Goal: Task Accomplishment & Management: Complete application form

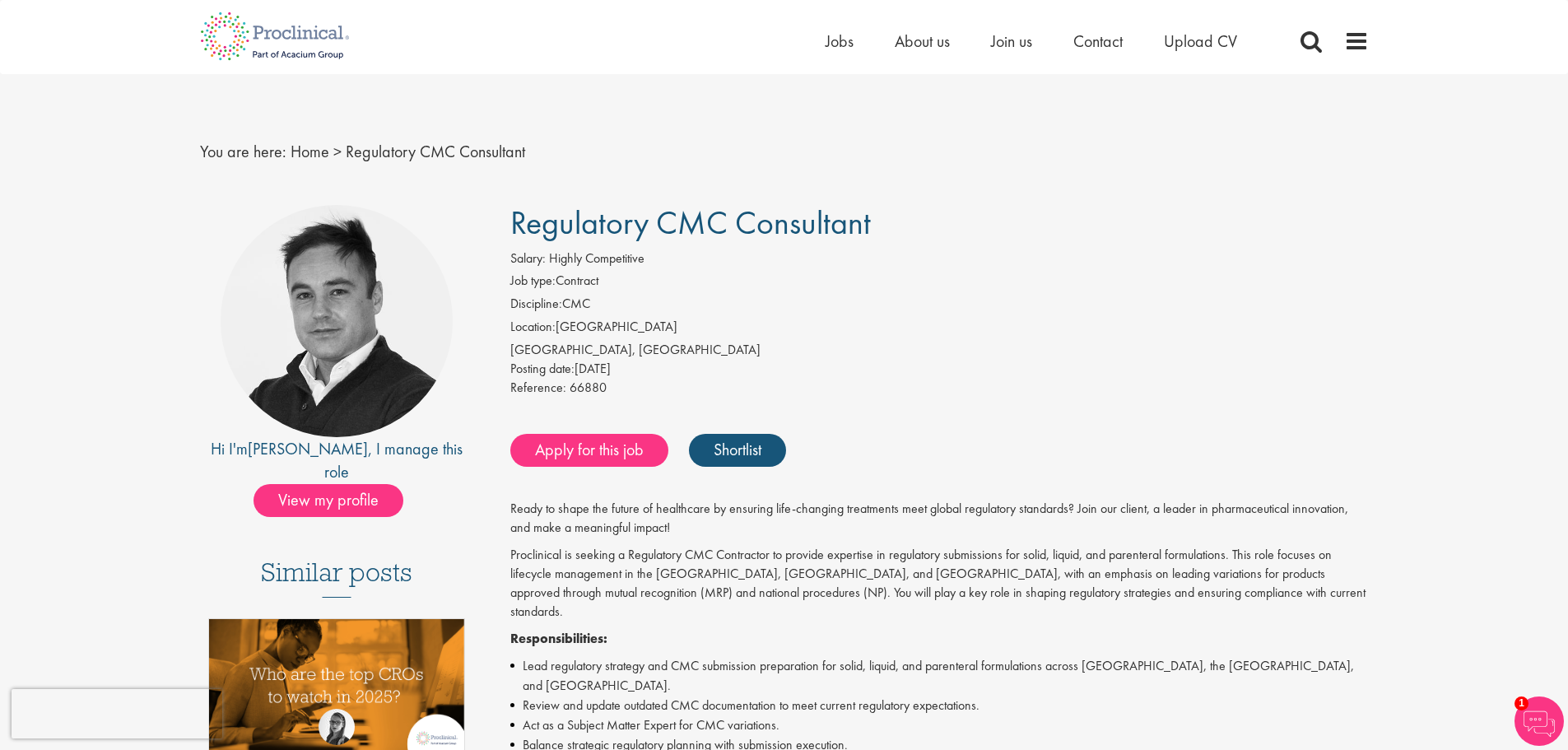
click at [812, 365] on div "Posting date: 04 Sep 2025" at bounding box center [939, 369] width 859 height 19
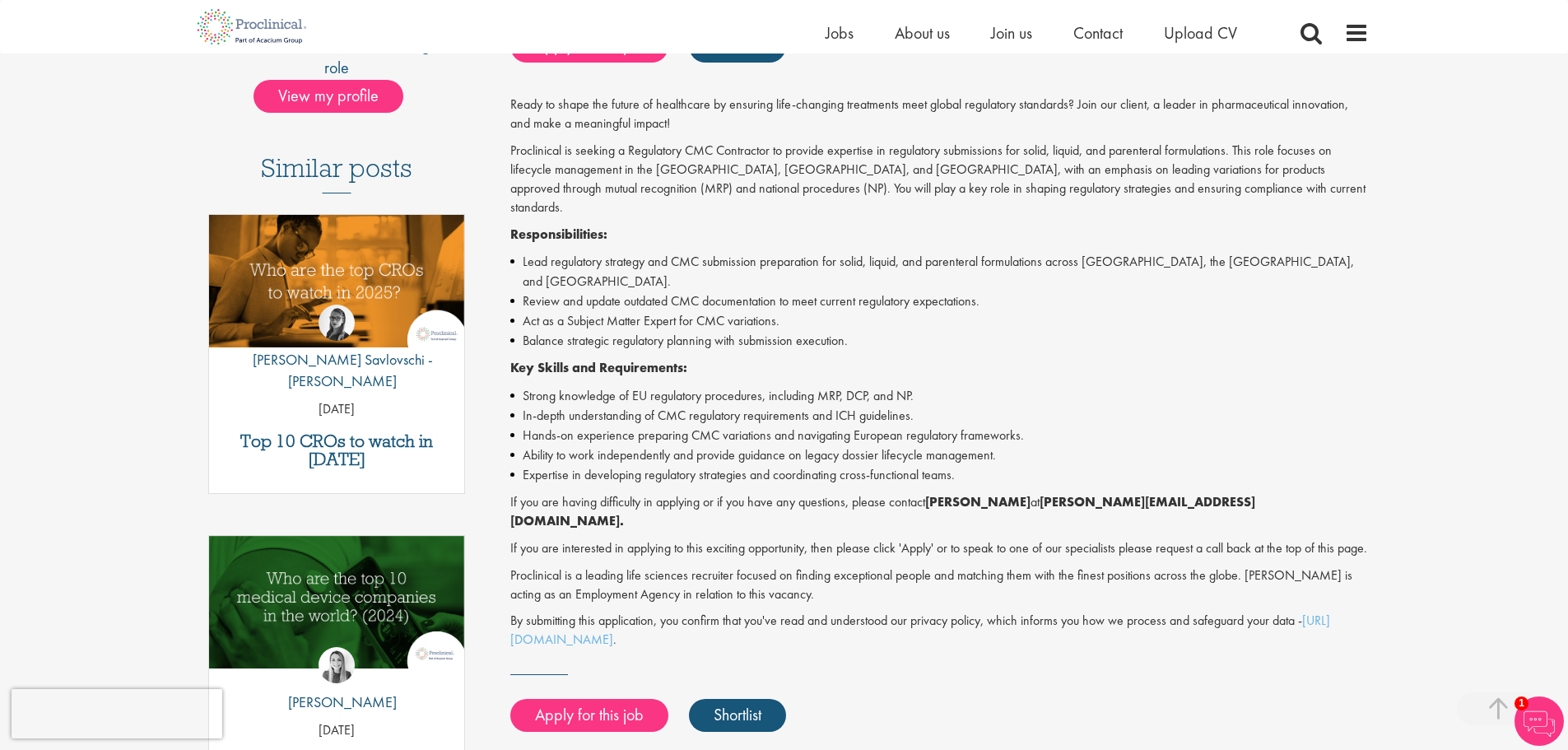
scroll to position [576, 0]
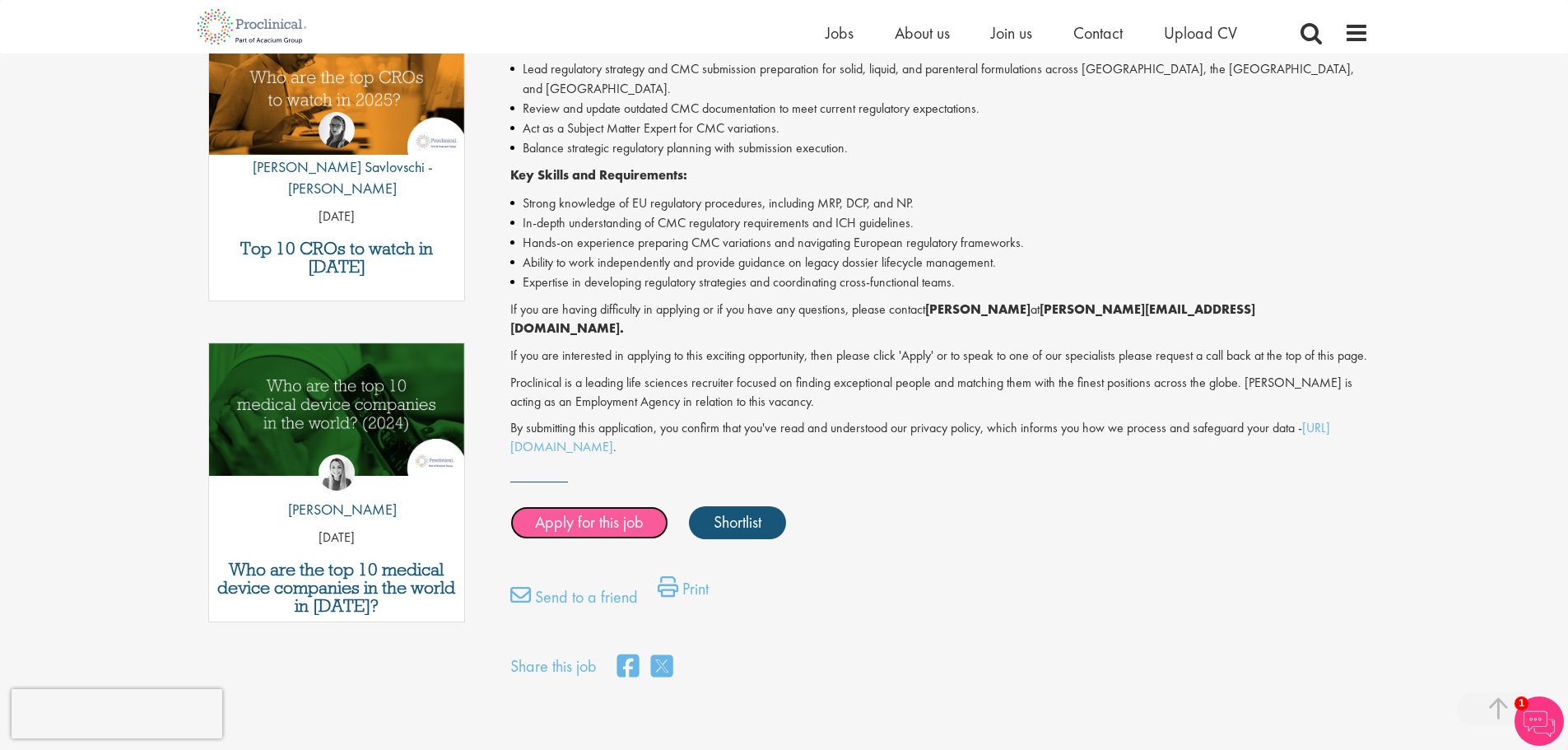
drag, startPoint x: 602, startPoint y: 483, endPoint x: 618, endPoint y: 454, distance: 33.1
click at [601, 506] on link "Apply for this job" at bounding box center [589, 522] width 158 height 33
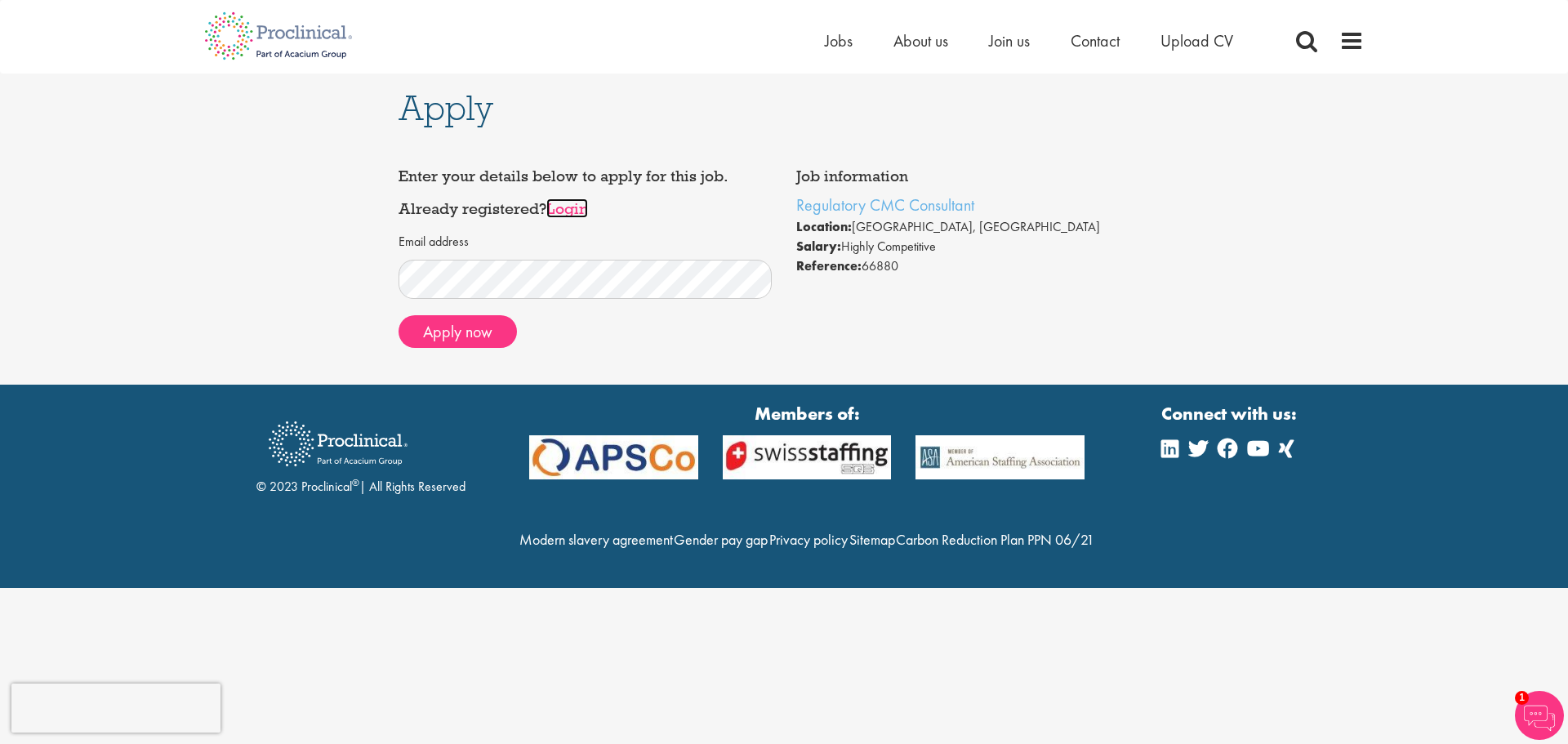
click at [568, 207] on link "Login" at bounding box center [567, 208] width 42 height 20
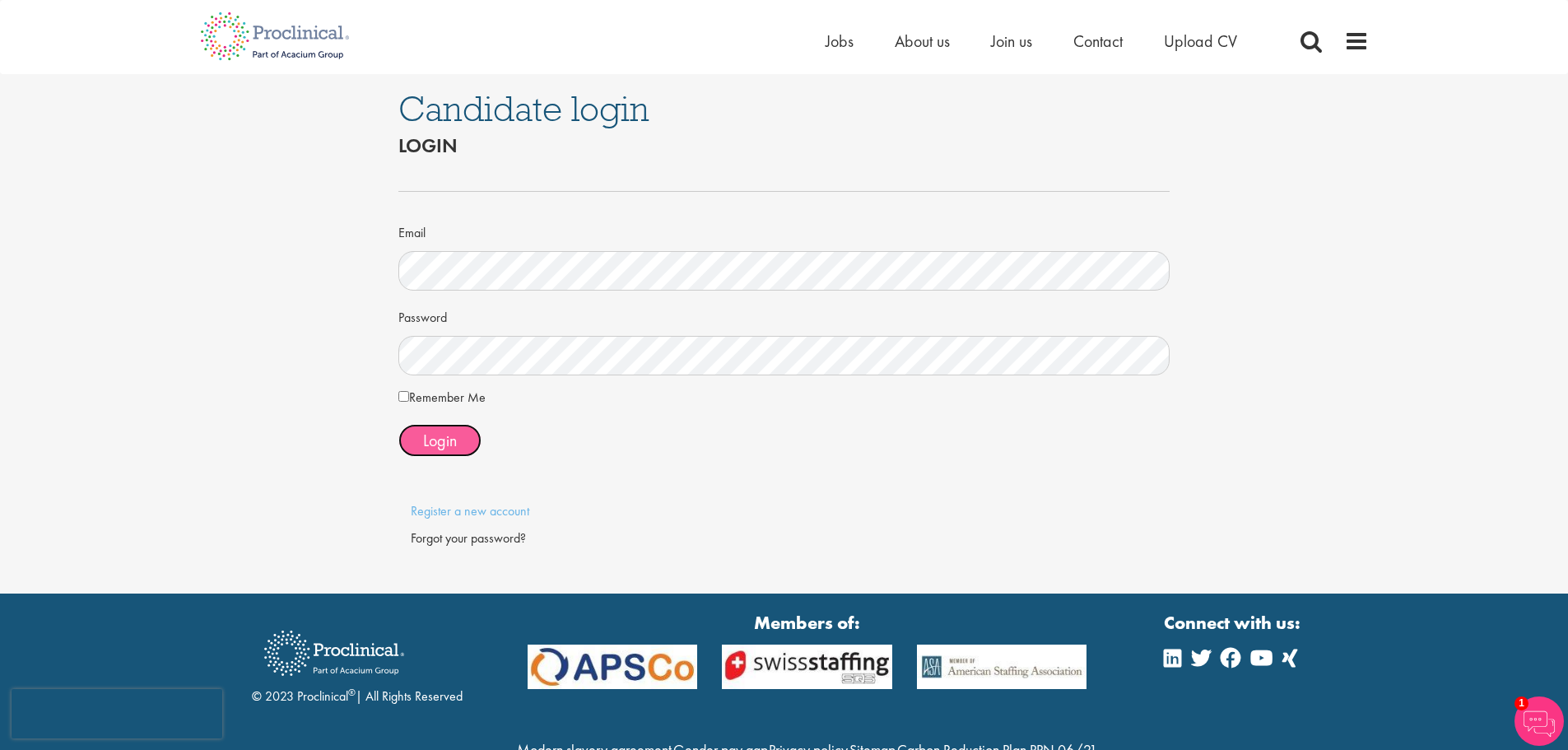
click at [450, 437] on span "Login" at bounding box center [439, 440] width 34 height 22
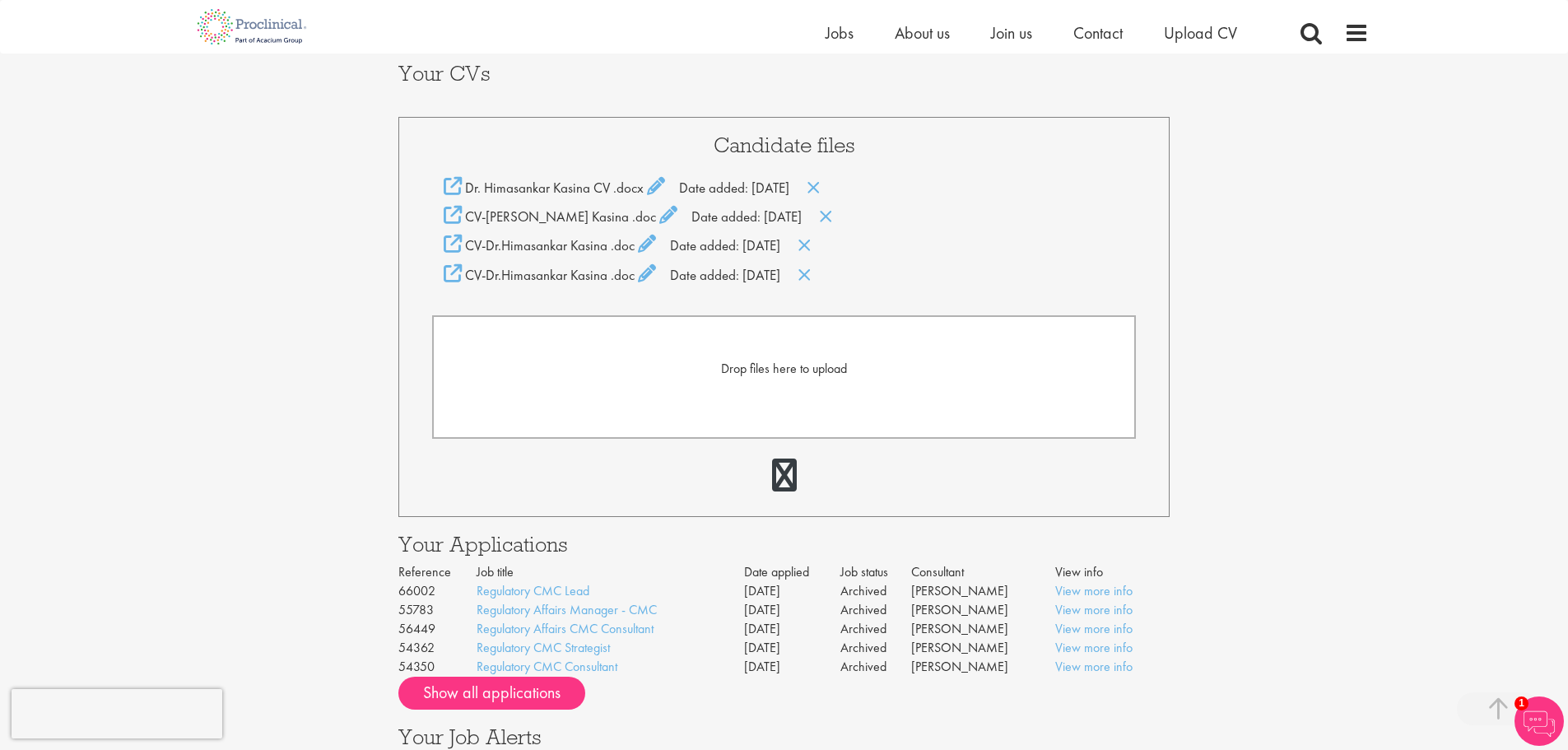
scroll to position [412, 0]
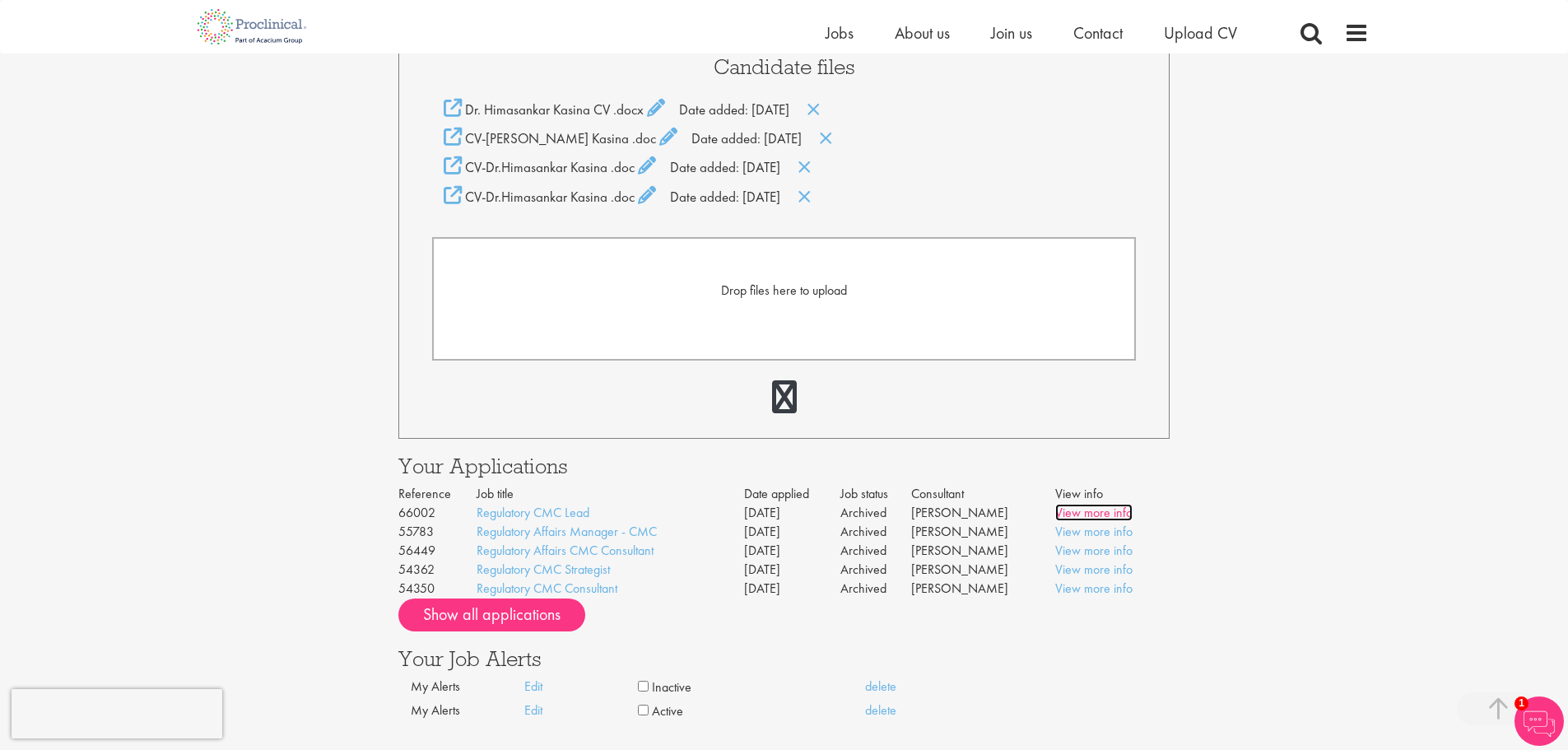
click at [1112, 511] on link "View more info" at bounding box center [1093, 513] width 77 height 17
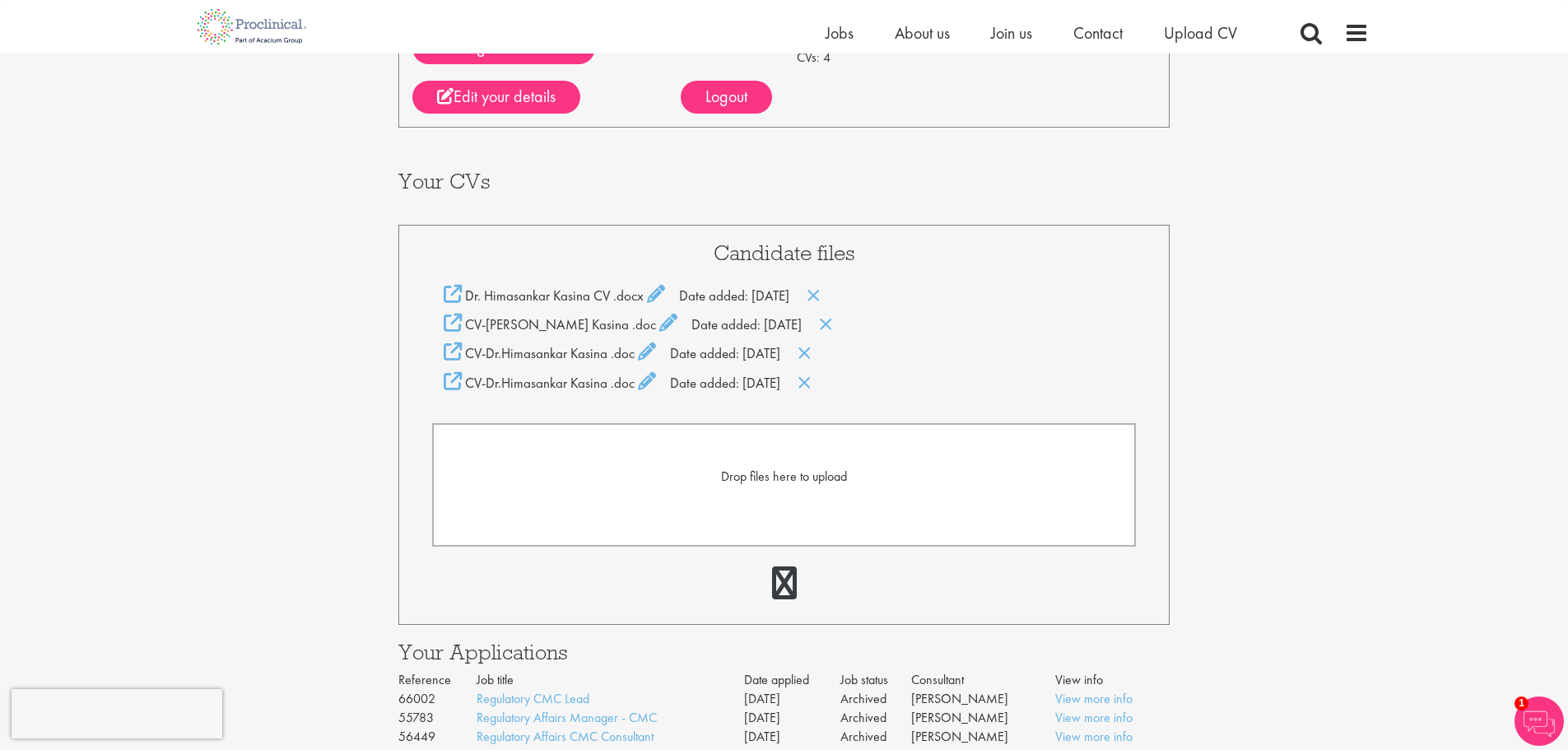
scroll to position [82, 0]
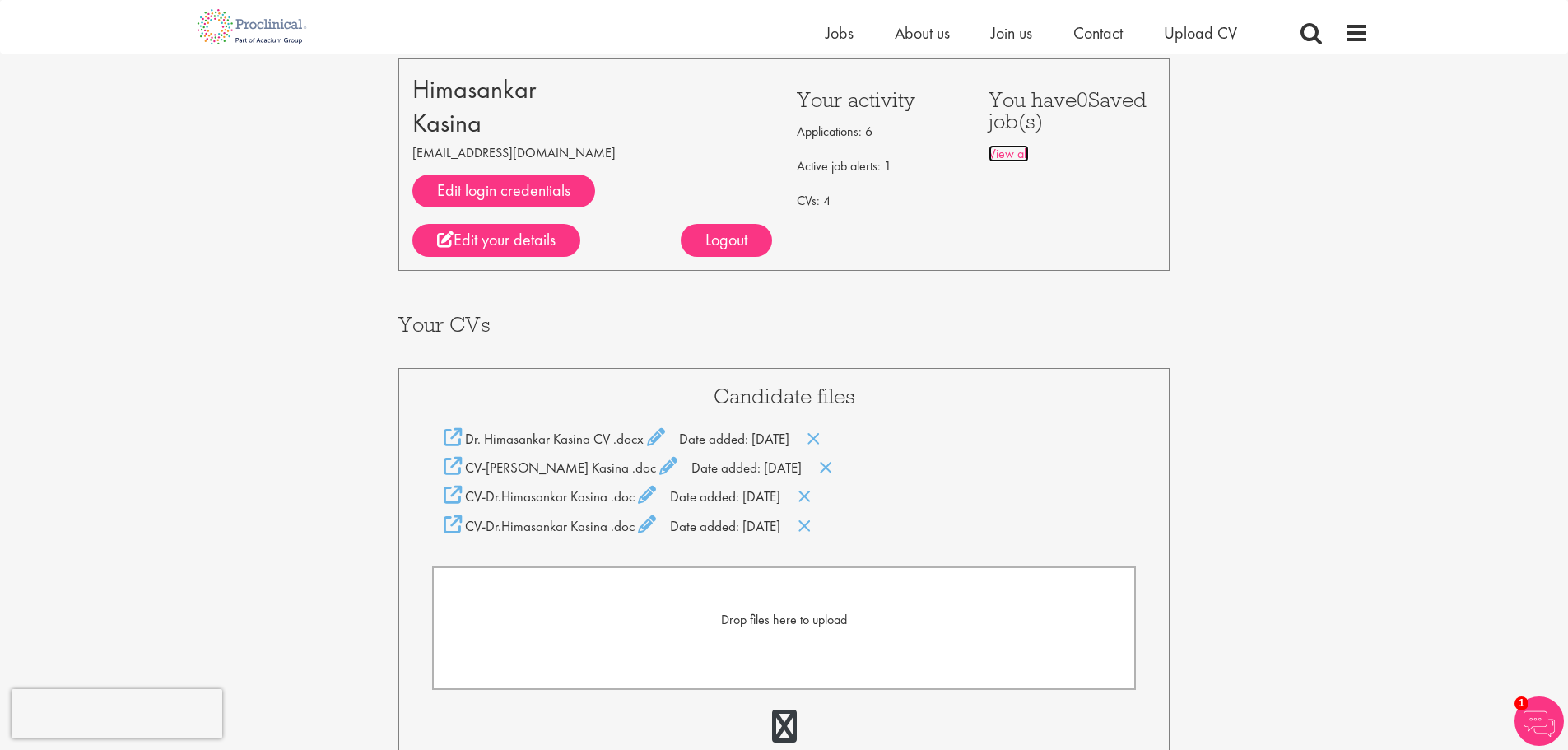
click at [1015, 153] on link "View all" at bounding box center [1008, 154] width 41 height 17
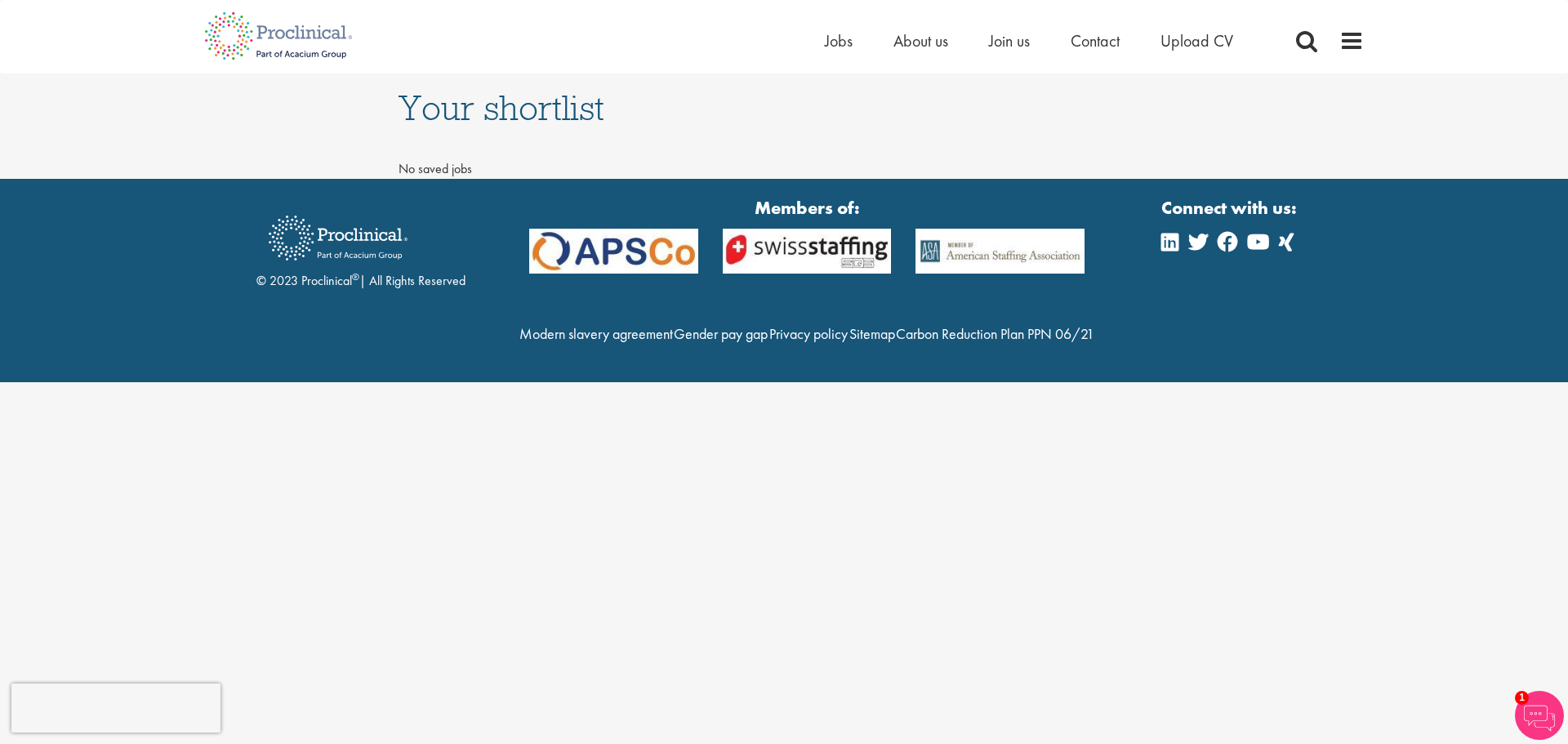
click at [413, 382] on html "This website uses cookies. By continuing to use this site, you are giving your …" at bounding box center [784, 191] width 1568 height 382
click at [1345, 39] on span at bounding box center [1351, 40] width 25 height 25
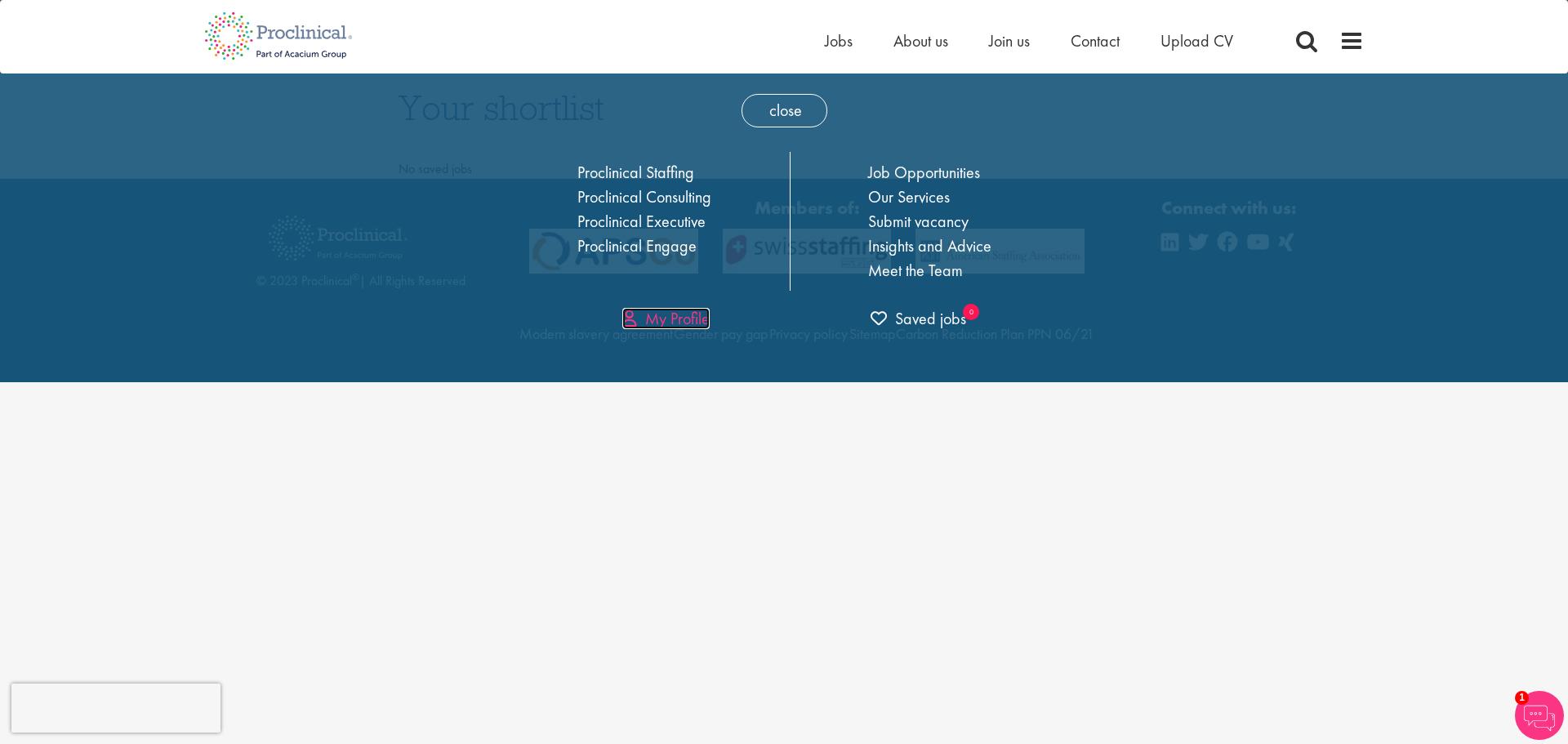
click at [675, 316] on link "My Profile" at bounding box center [666, 318] width 87 height 21
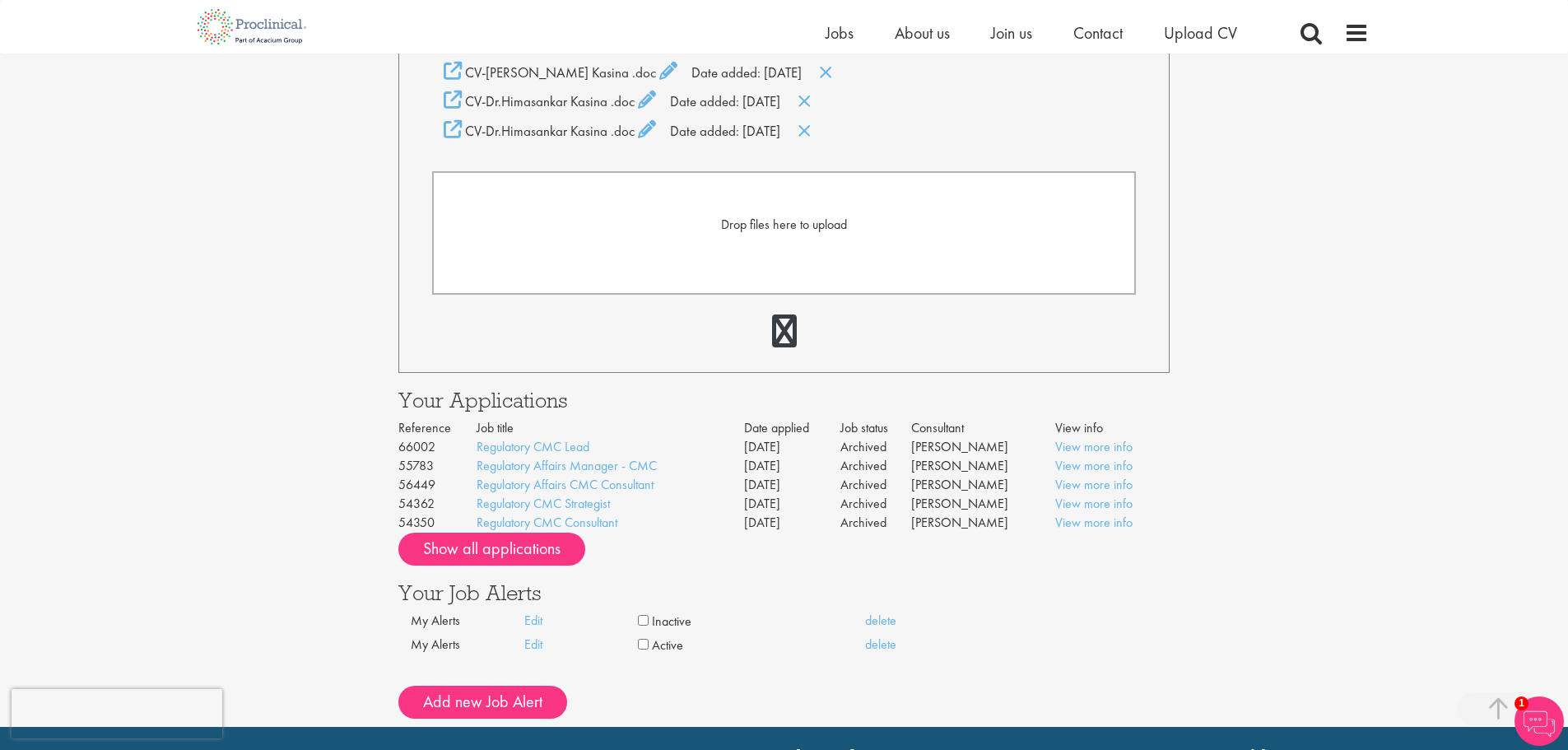
scroll to position [576, 0]
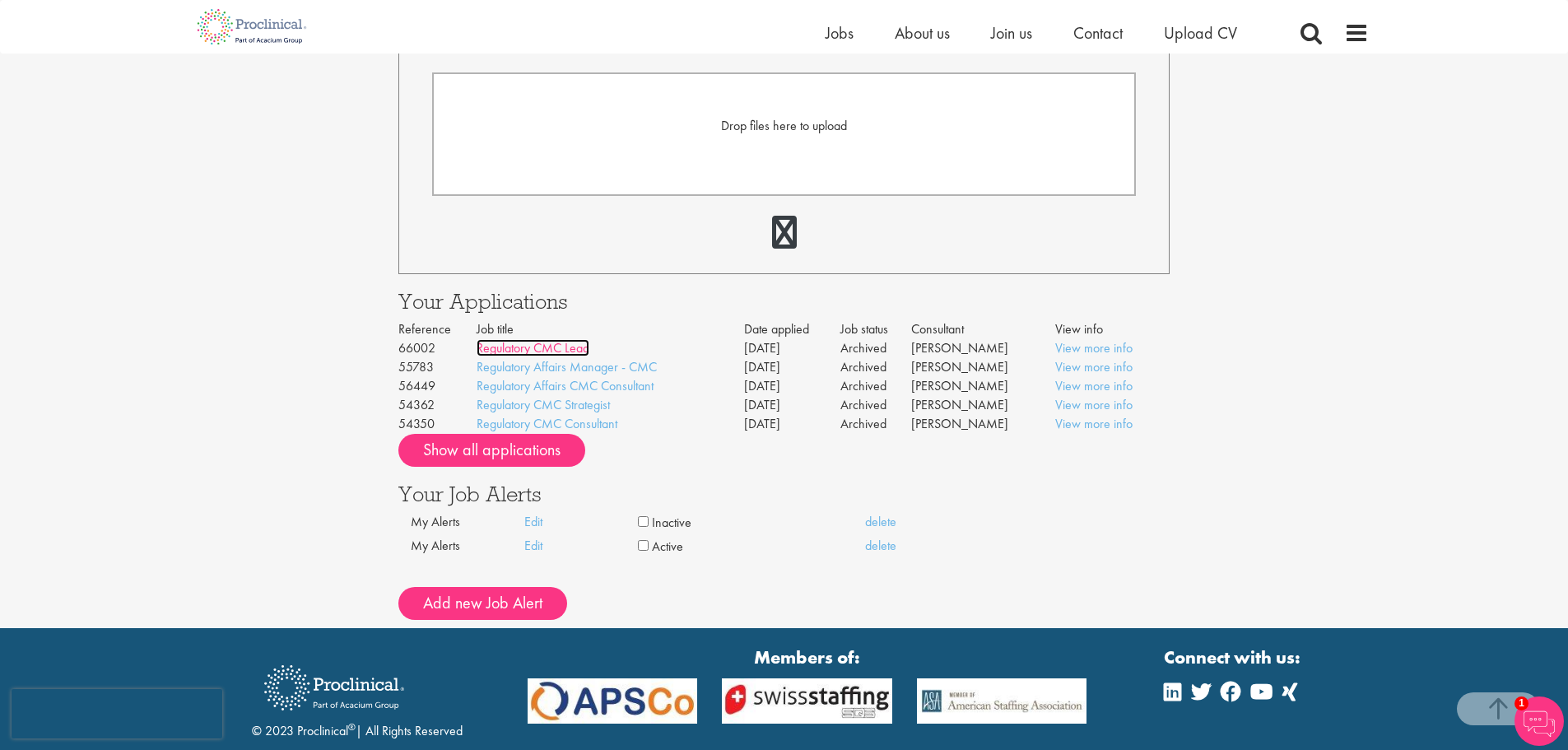
click at [544, 350] on link "Regulatory CMC Lead" at bounding box center [533, 348] width 112 height 17
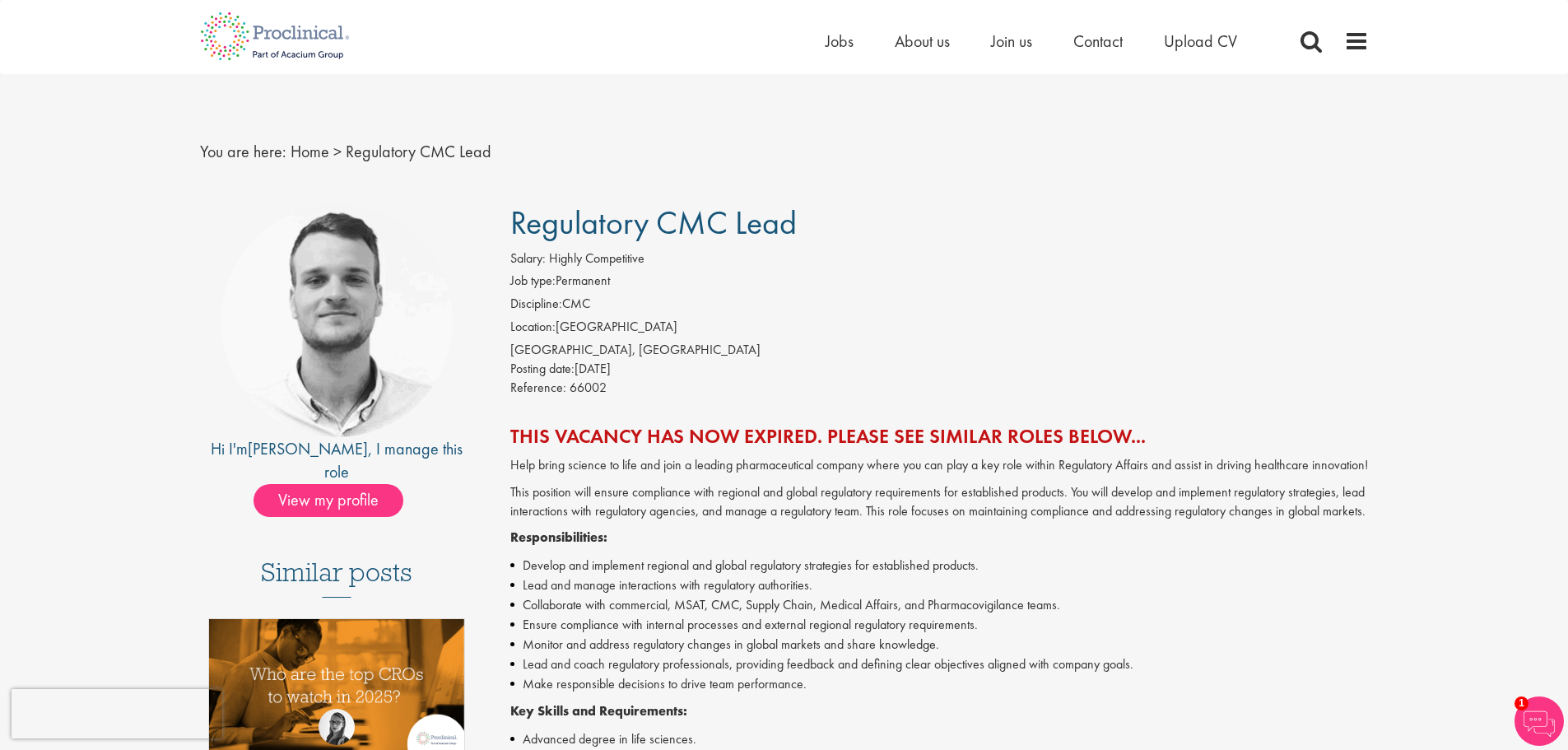
drag, startPoint x: 509, startPoint y: 215, endPoint x: 700, endPoint y: 430, distance: 287.6
click at [803, 238] on div "Regulatory CMC Lead Salary: Highly Competitive Job type: Permanent Discipline: …" at bounding box center [934, 718] width 896 height 1027
click at [783, 385] on div "Reference: 66002" at bounding box center [939, 390] width 859 height 23
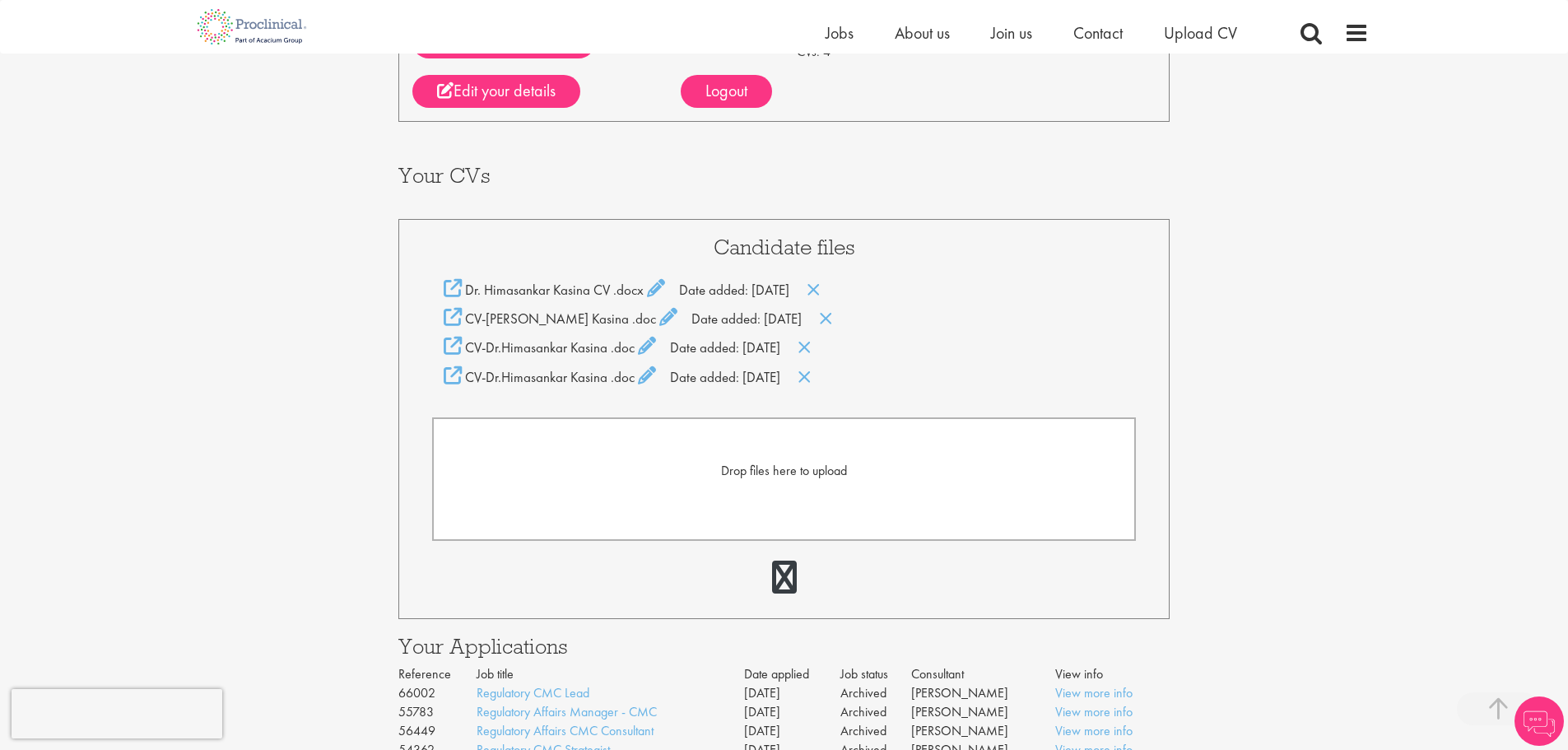
scroll to position [164, 0]
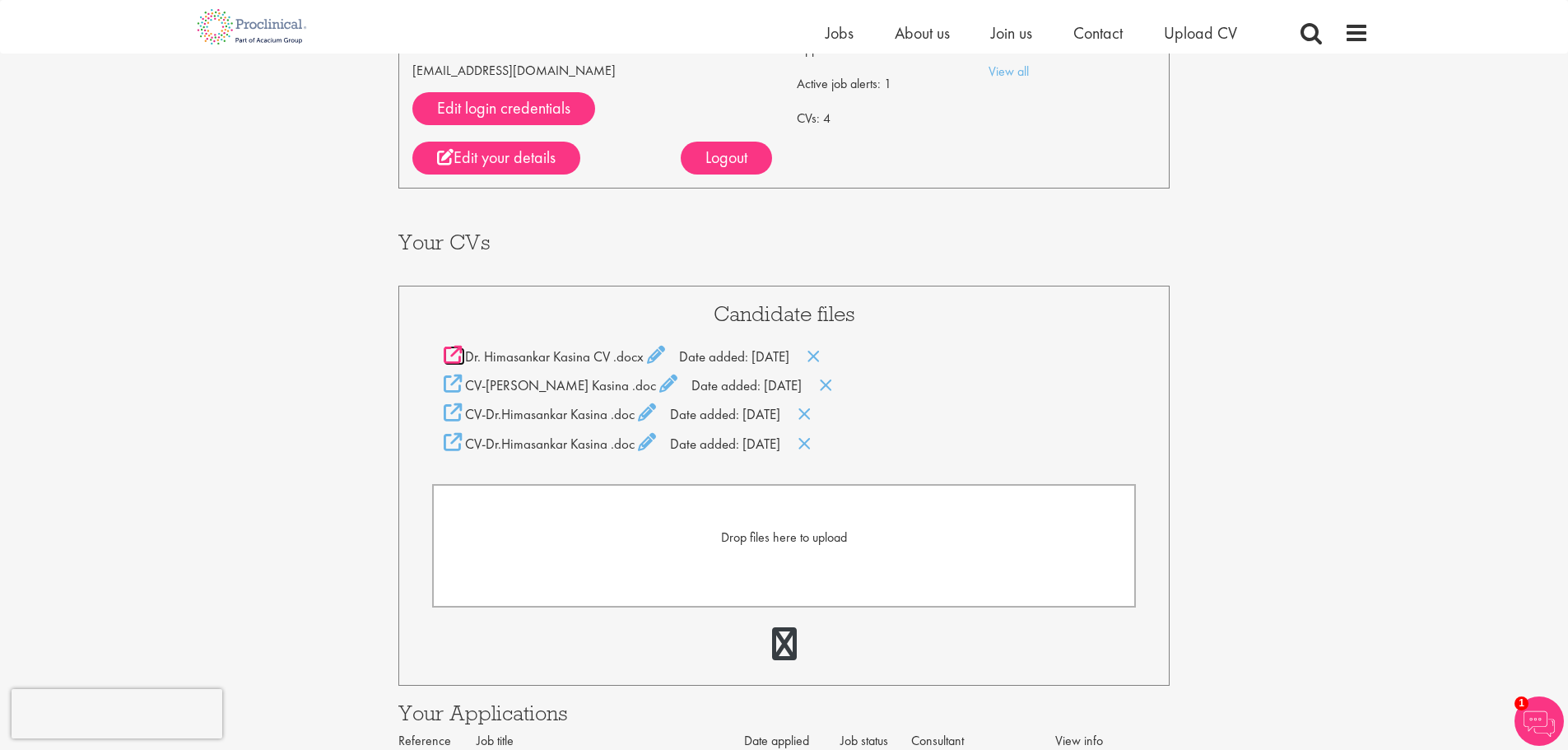
click at [455, 361] on icon at bounding box center [452, 355] width 18 height 18
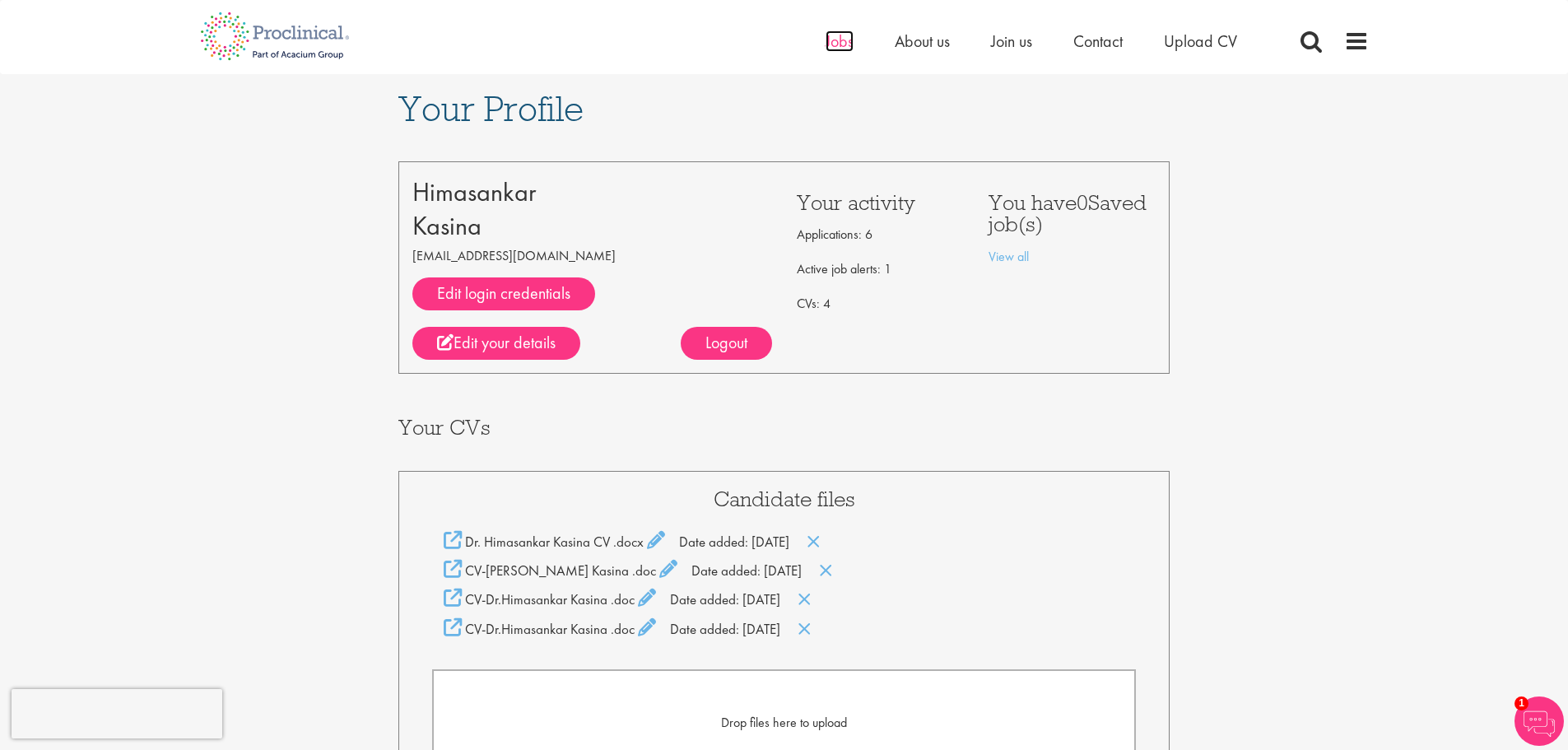
click at [838, 44] on span "Jobs" at bounding box center [840, 41] width 28 height 22
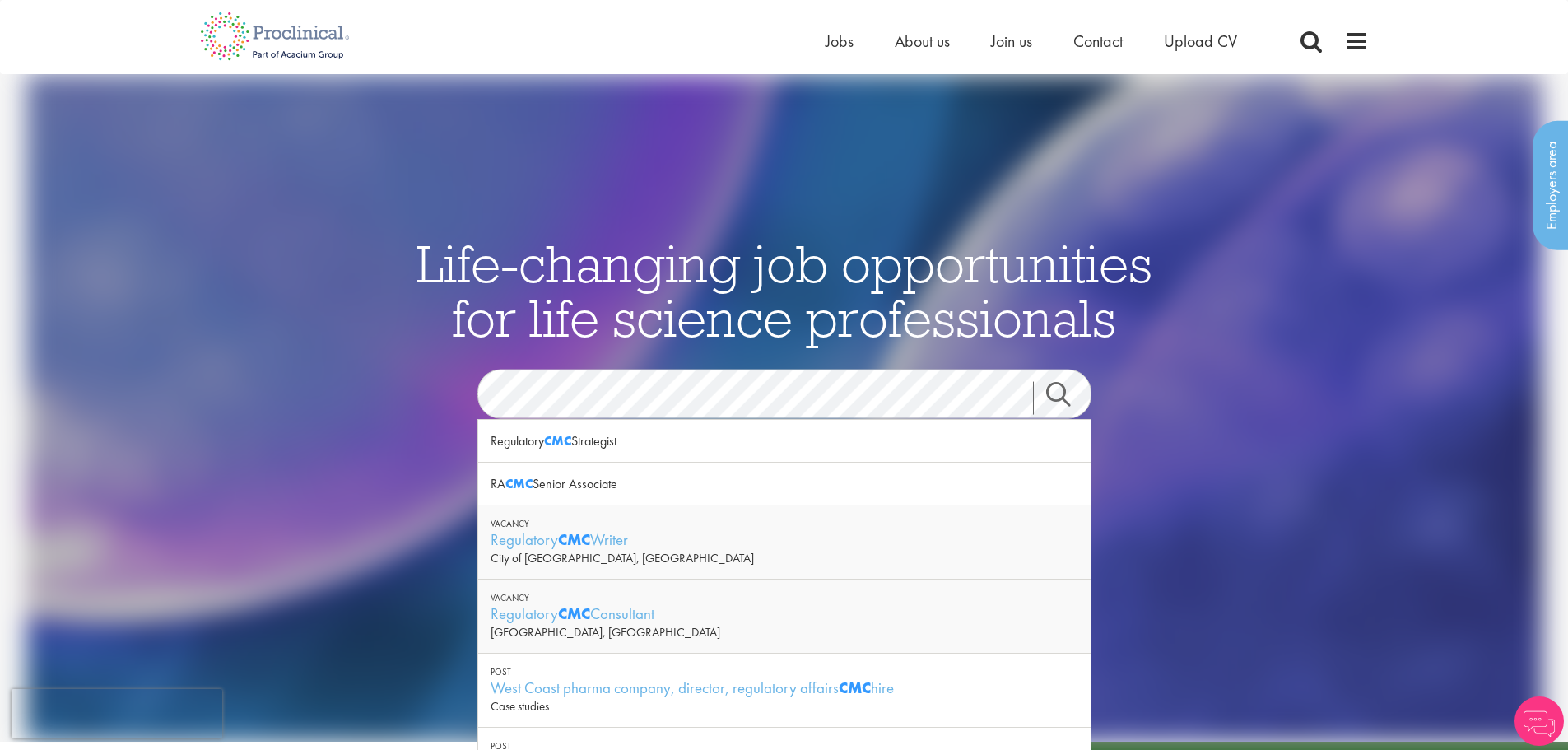
click at [1056, 387] on link "Search" at bounding box center [1069, 399] width 71 height 33
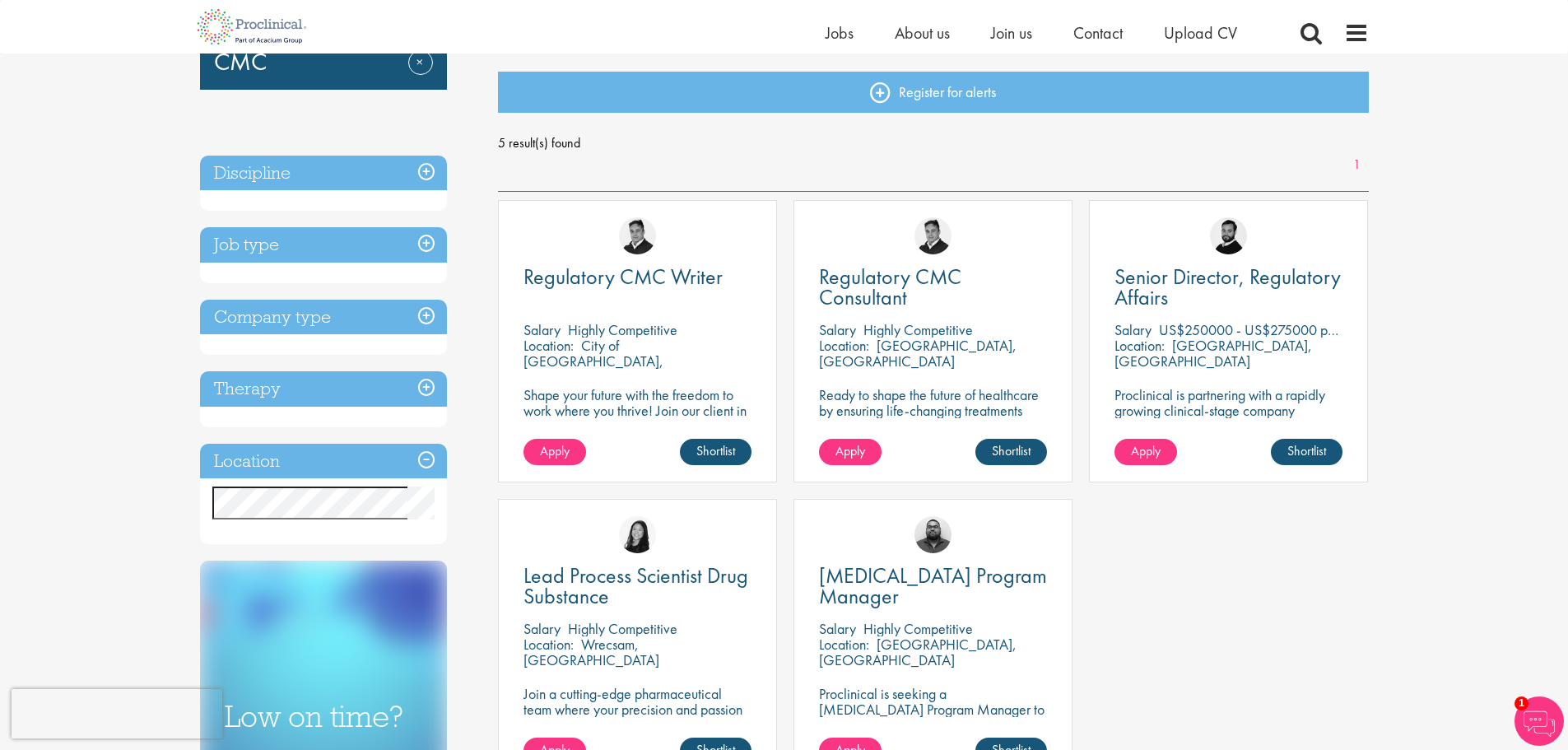
scroll to position [164, 0]
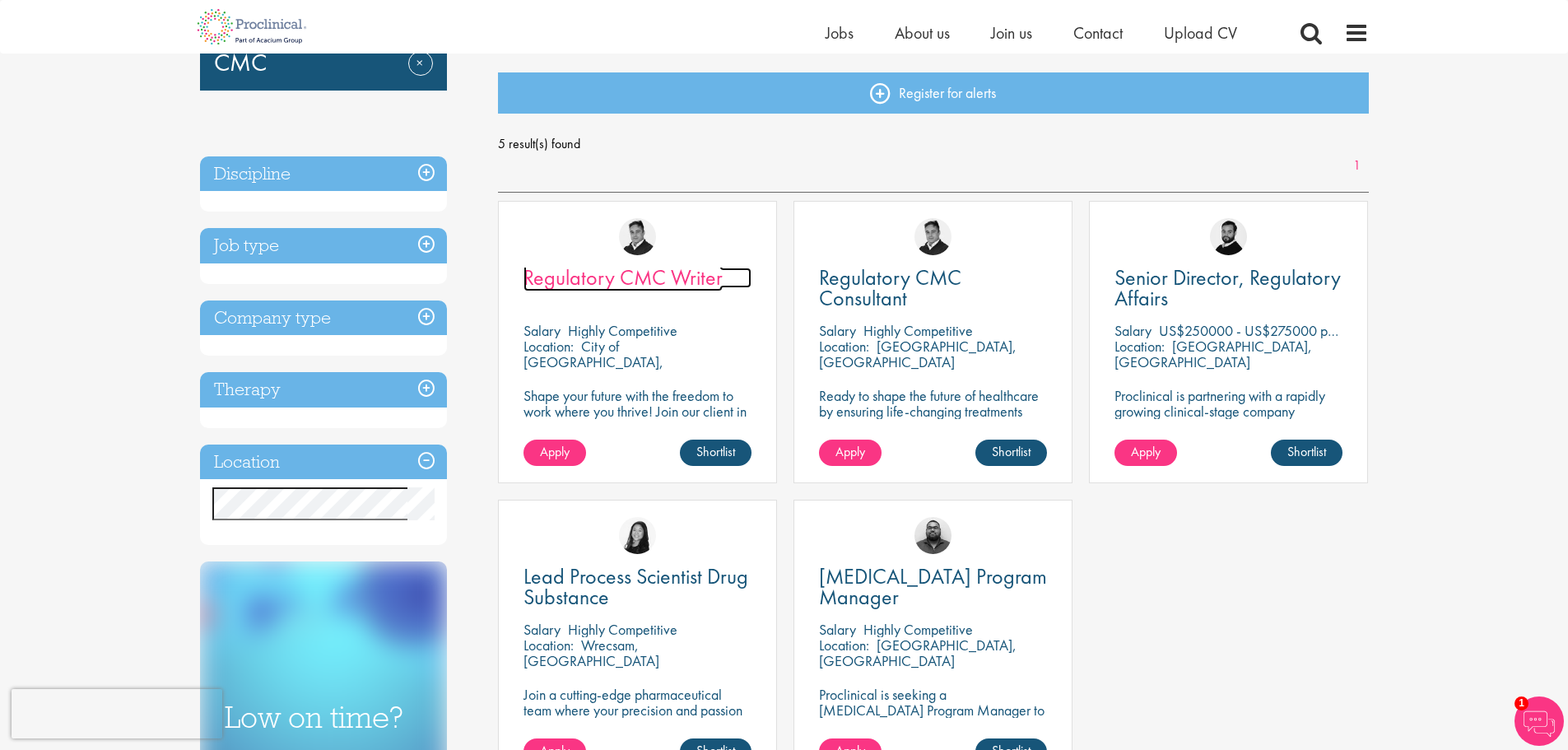
click at [620, 274] on span "Regulatory CMC Writer" at bounding box center [623, 278] width 199 height 28
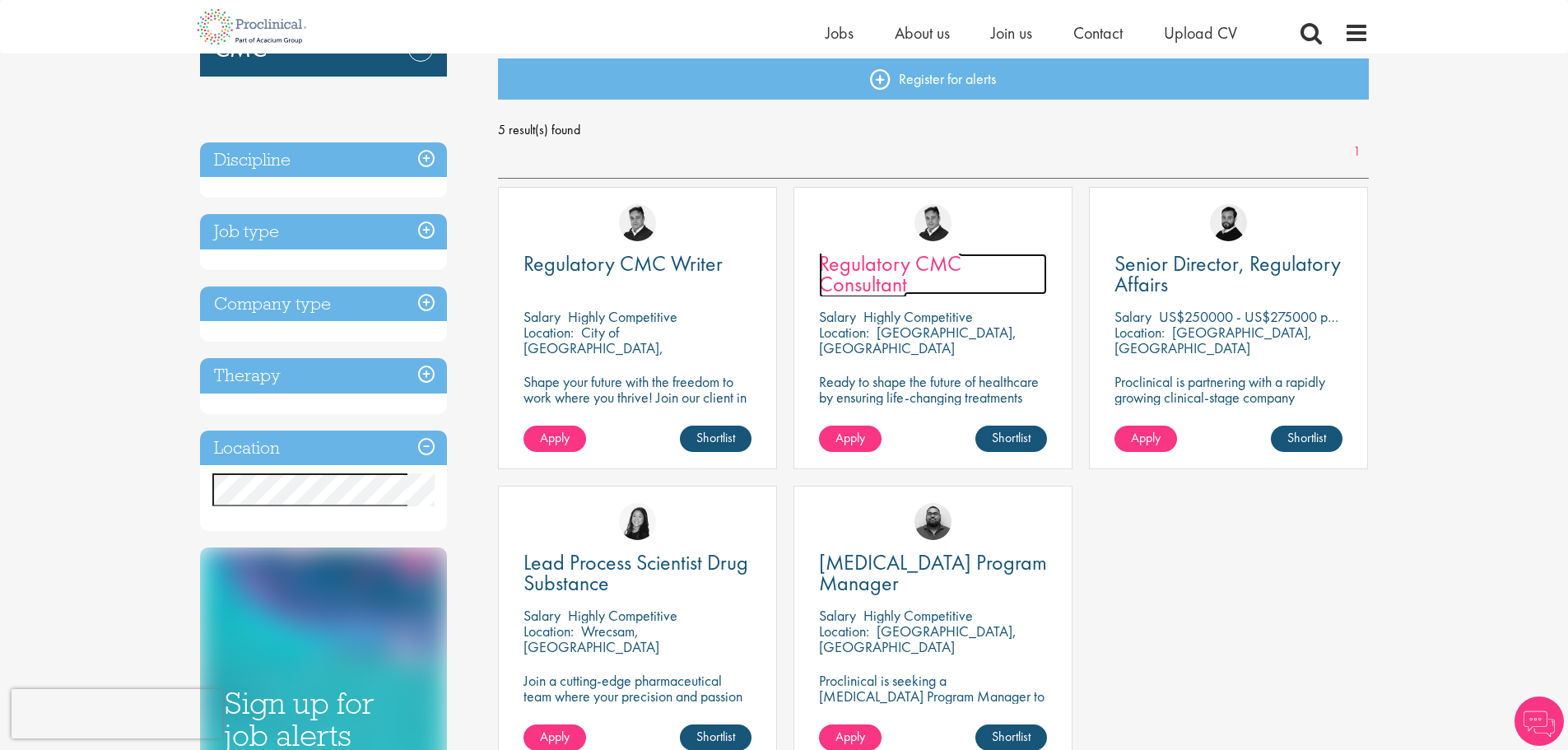
click at [857, 266] on span "Regulatory CMC Consultant" at bounding box center [890, 273] width 143 height 48
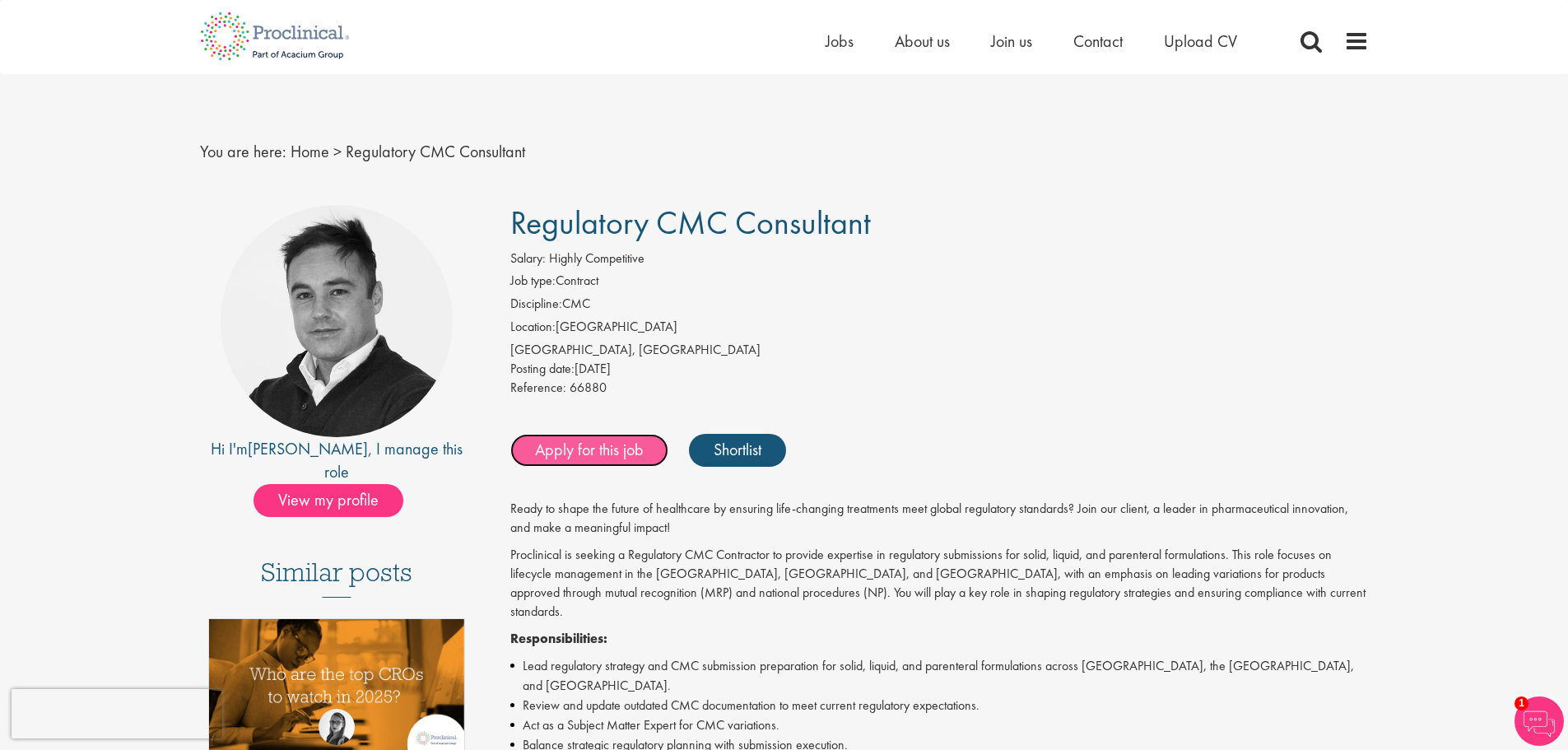
click at [608, 451] on link "Apply for this job" at bounding box center [589, 451] width 158 height 33
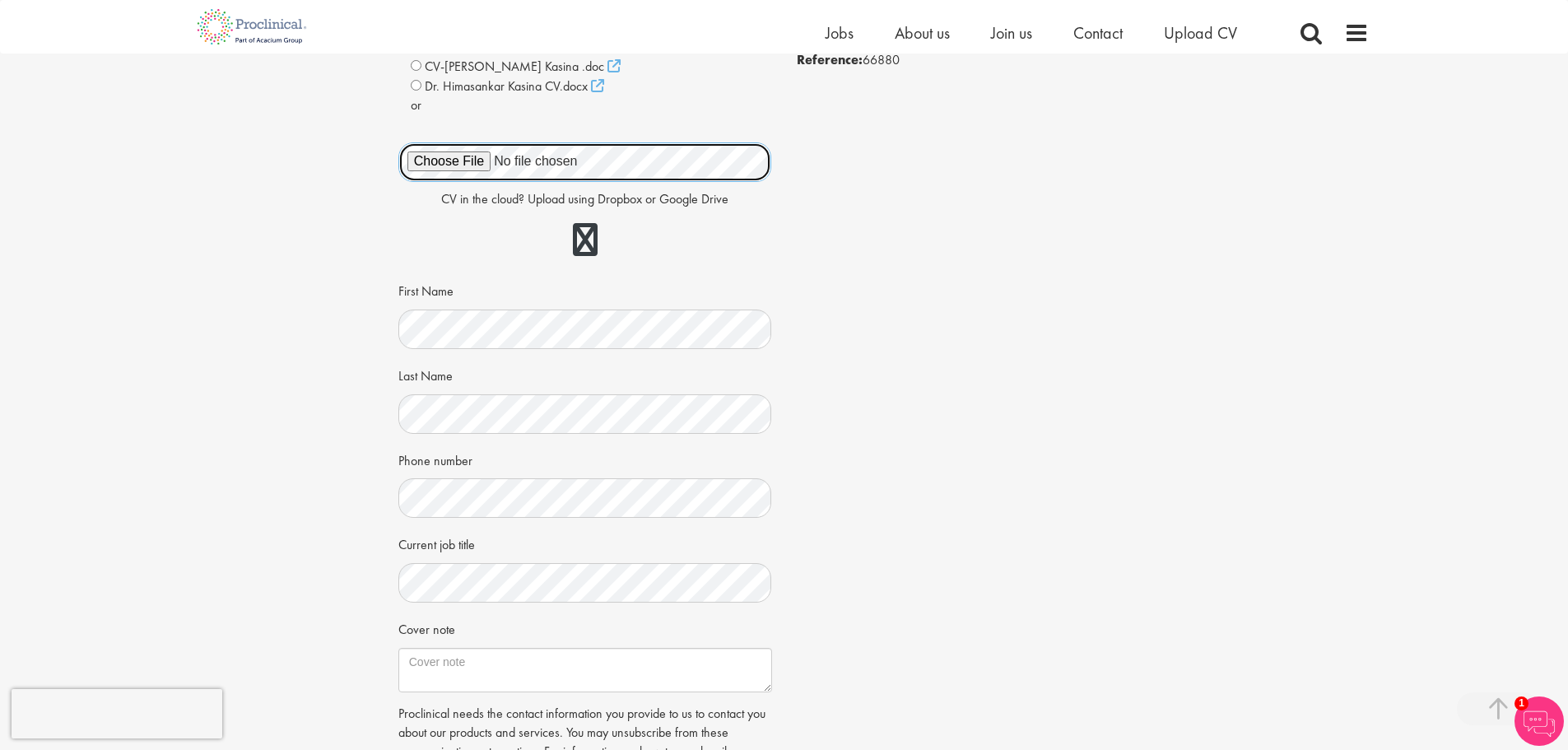
scroll to position [494, 0]
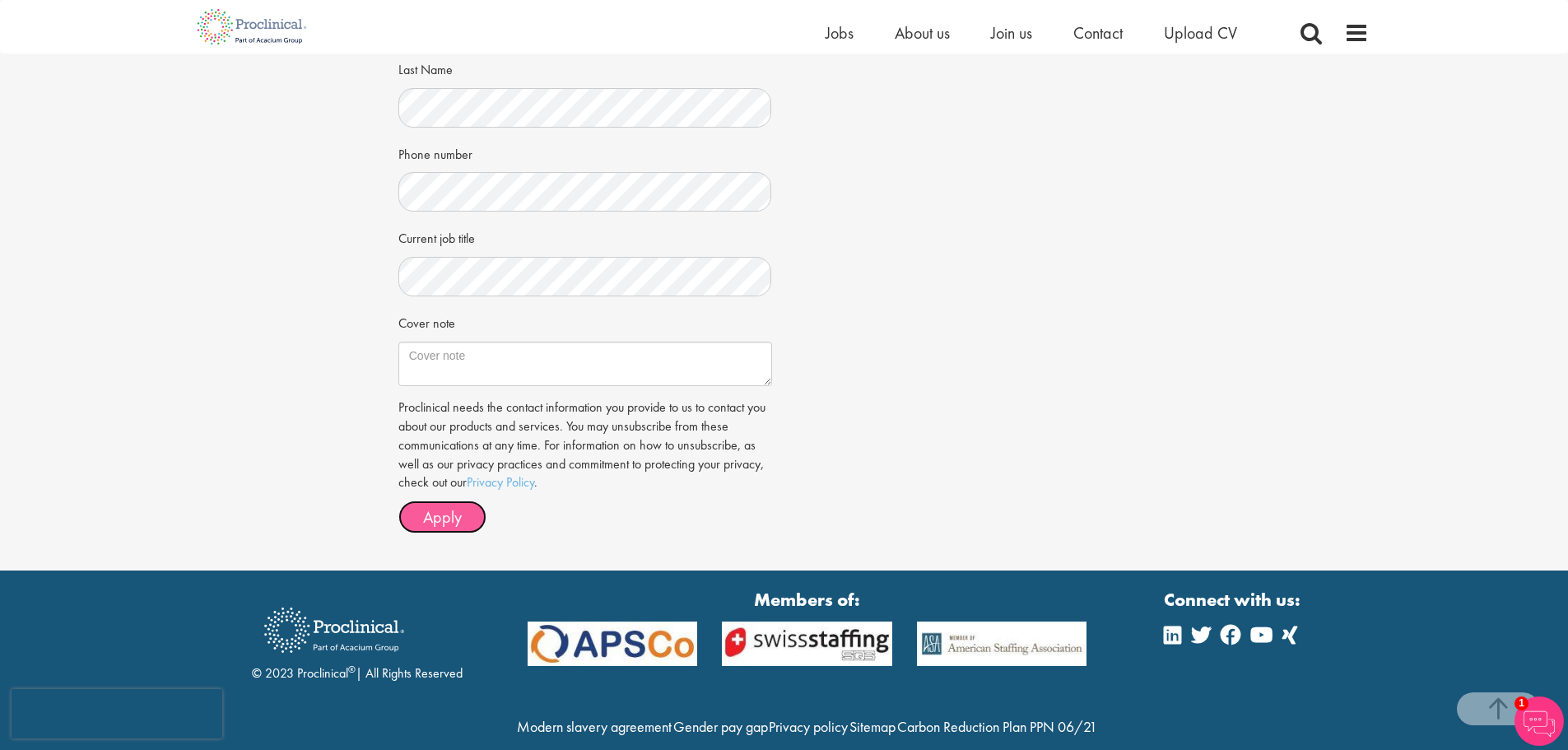
drag, startPoint x: 426, startPoint y: 522, endPoint x: 519, endPoint y: 513, distance: 93.4
click at [429, 519] on span "Apply" at bounding box center [442, 516] width 39 height 22
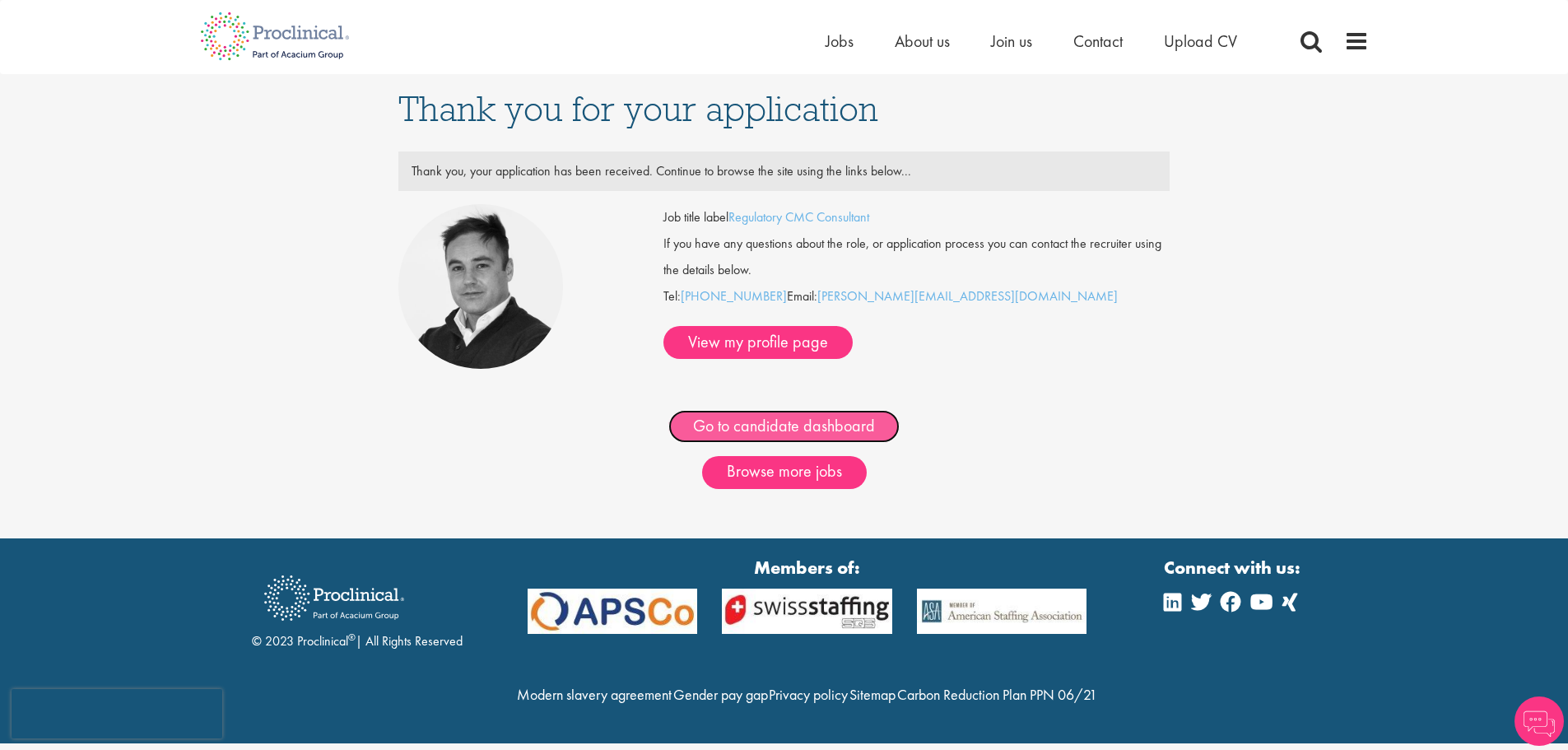
click at [826, 423] on link "Go to candidate dashboard" at bounding box center [784, 426] width 231 height 33
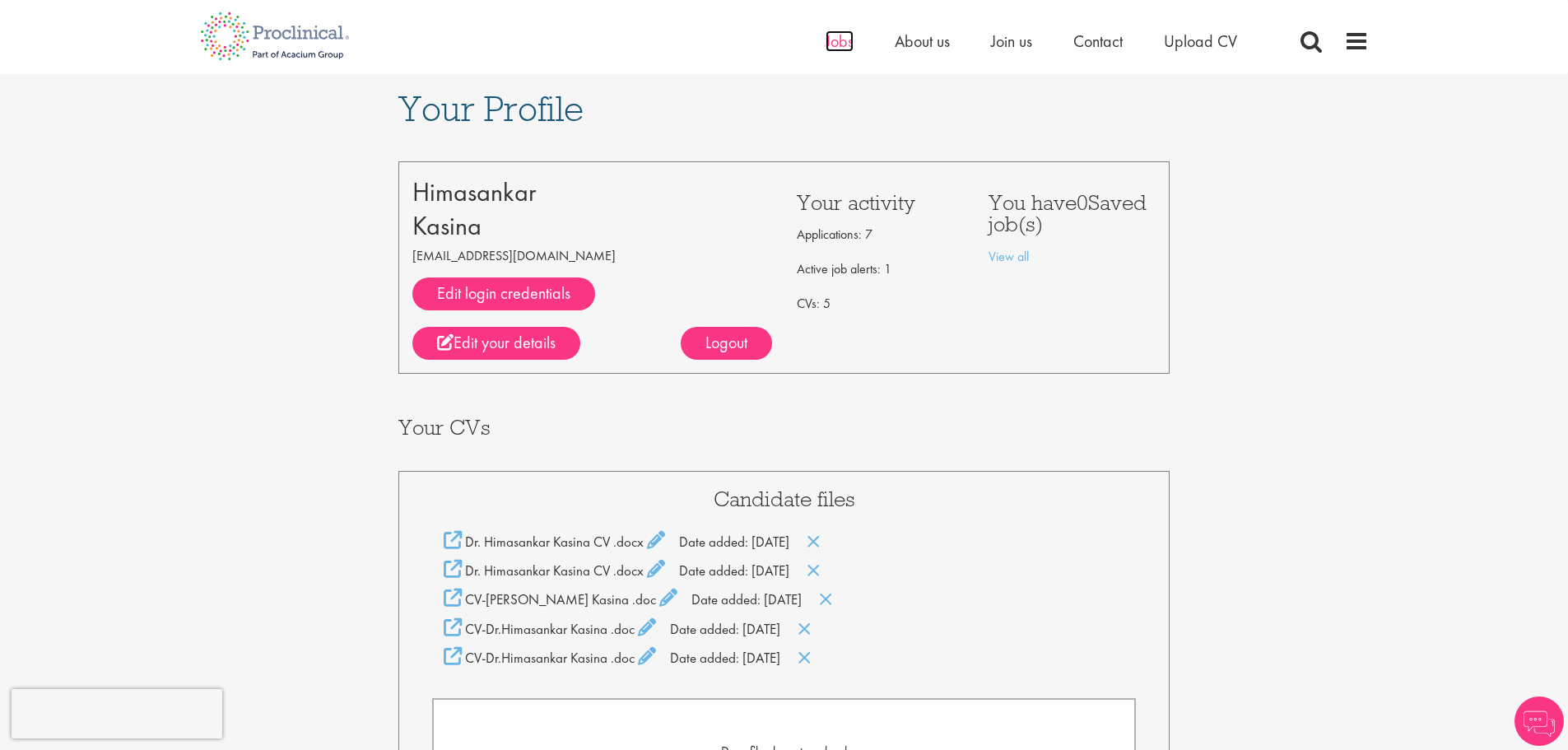
click at [832, 35] on span "Jobs" at bounding box center [840, 41] width 28 height 22
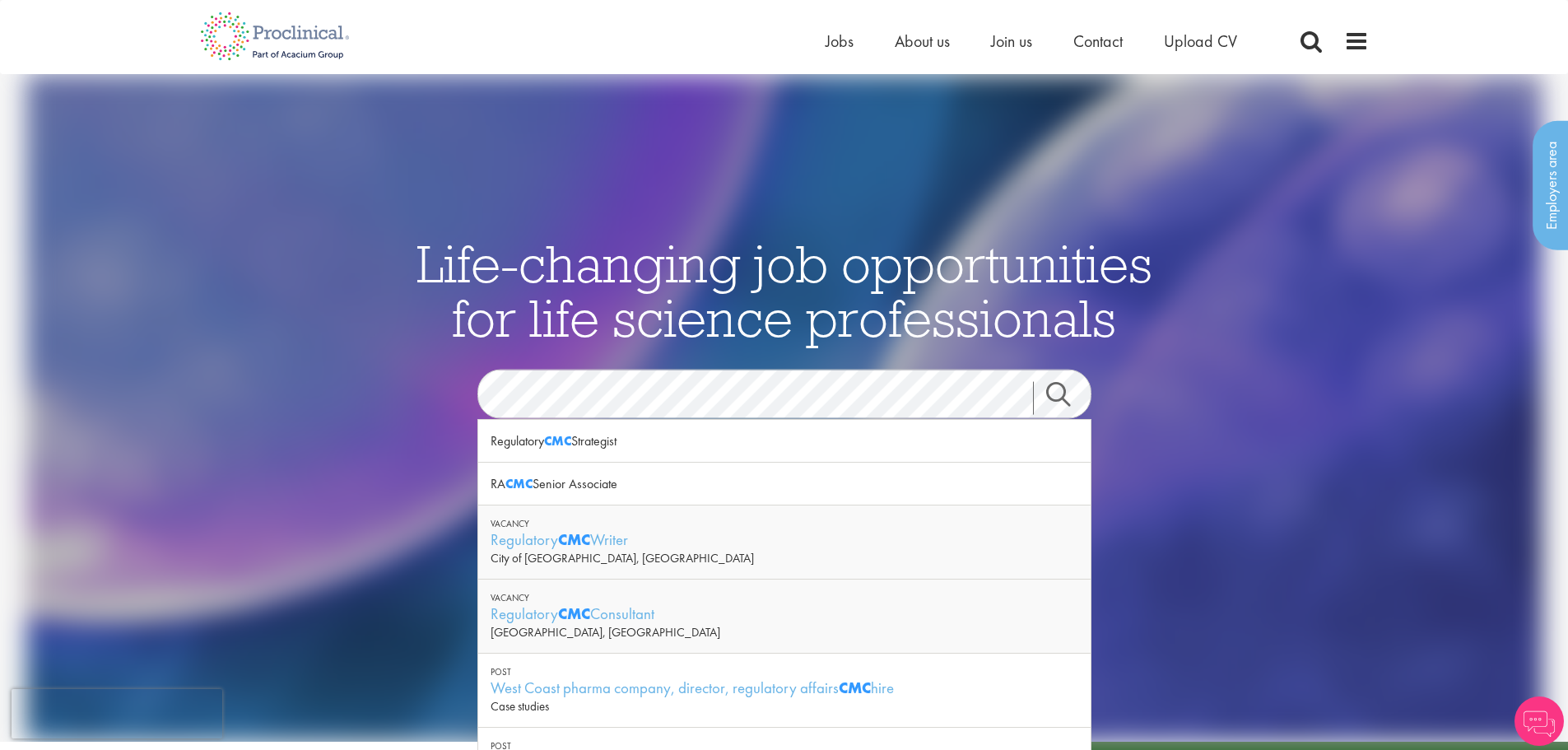
click at [1053, 390] on link "Search" at bounding box center [1069, 399] width 71 height 33
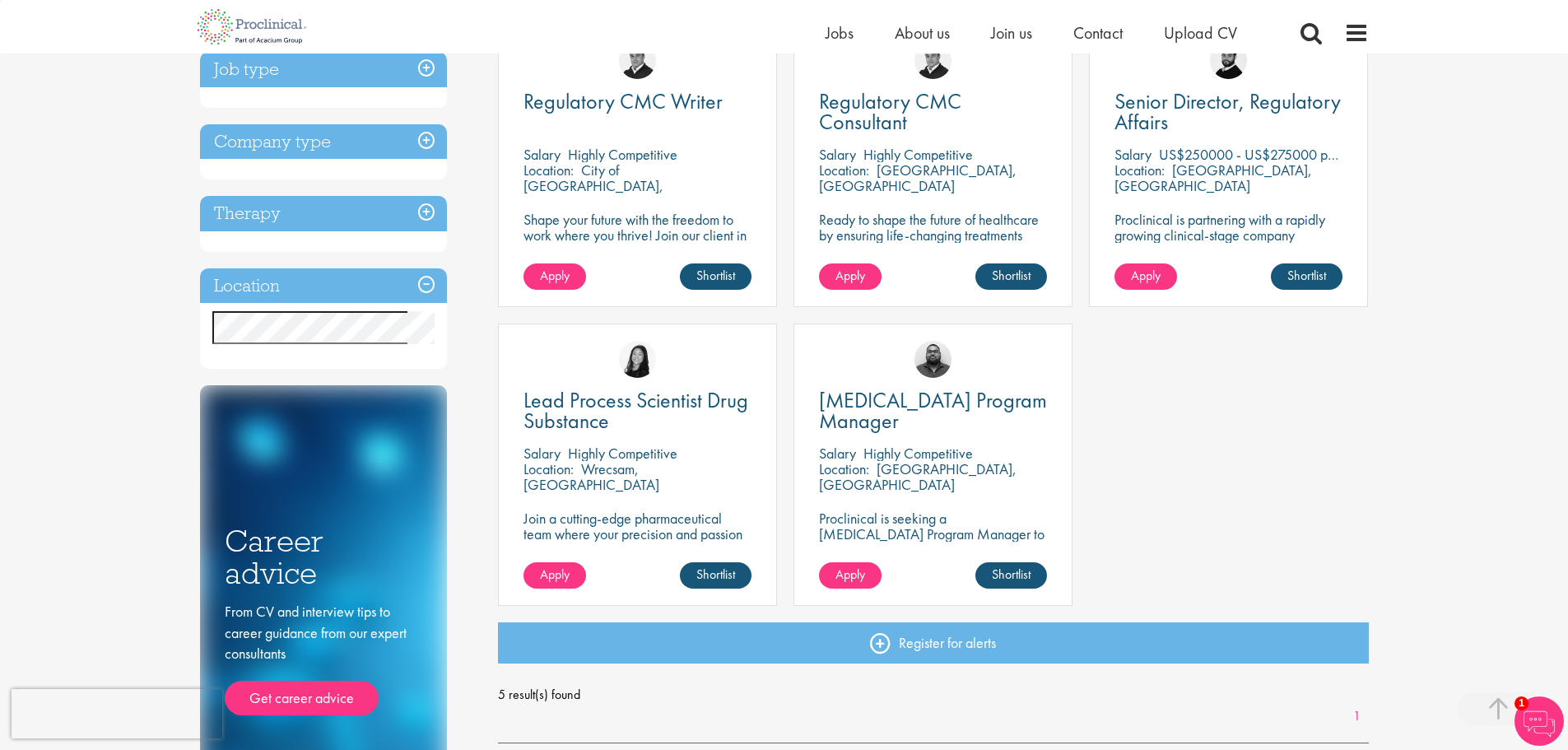
scroll to position [247, 0]
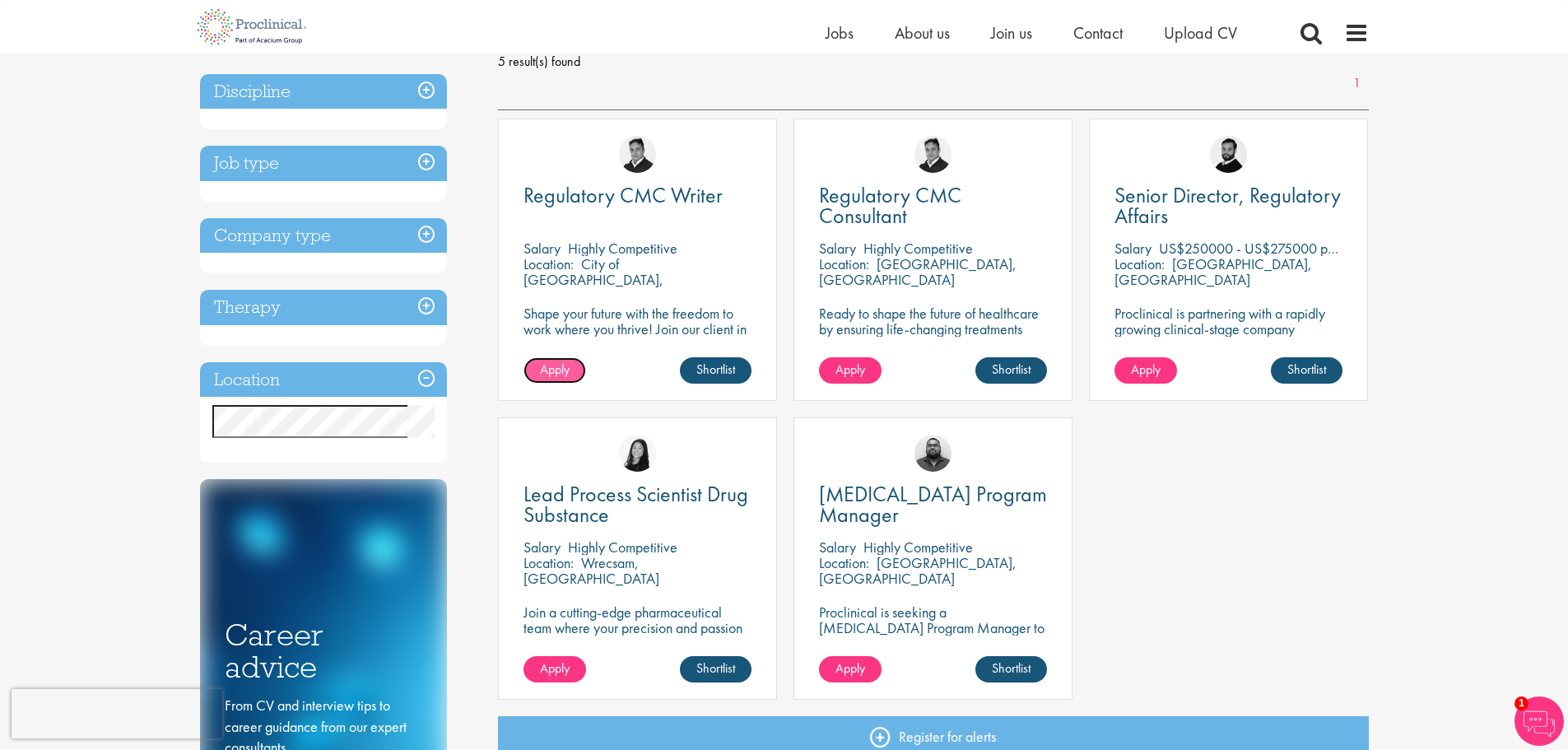
click at [539, 373] on link "Apply" at bounding box center [554, 370] width 62 height 26
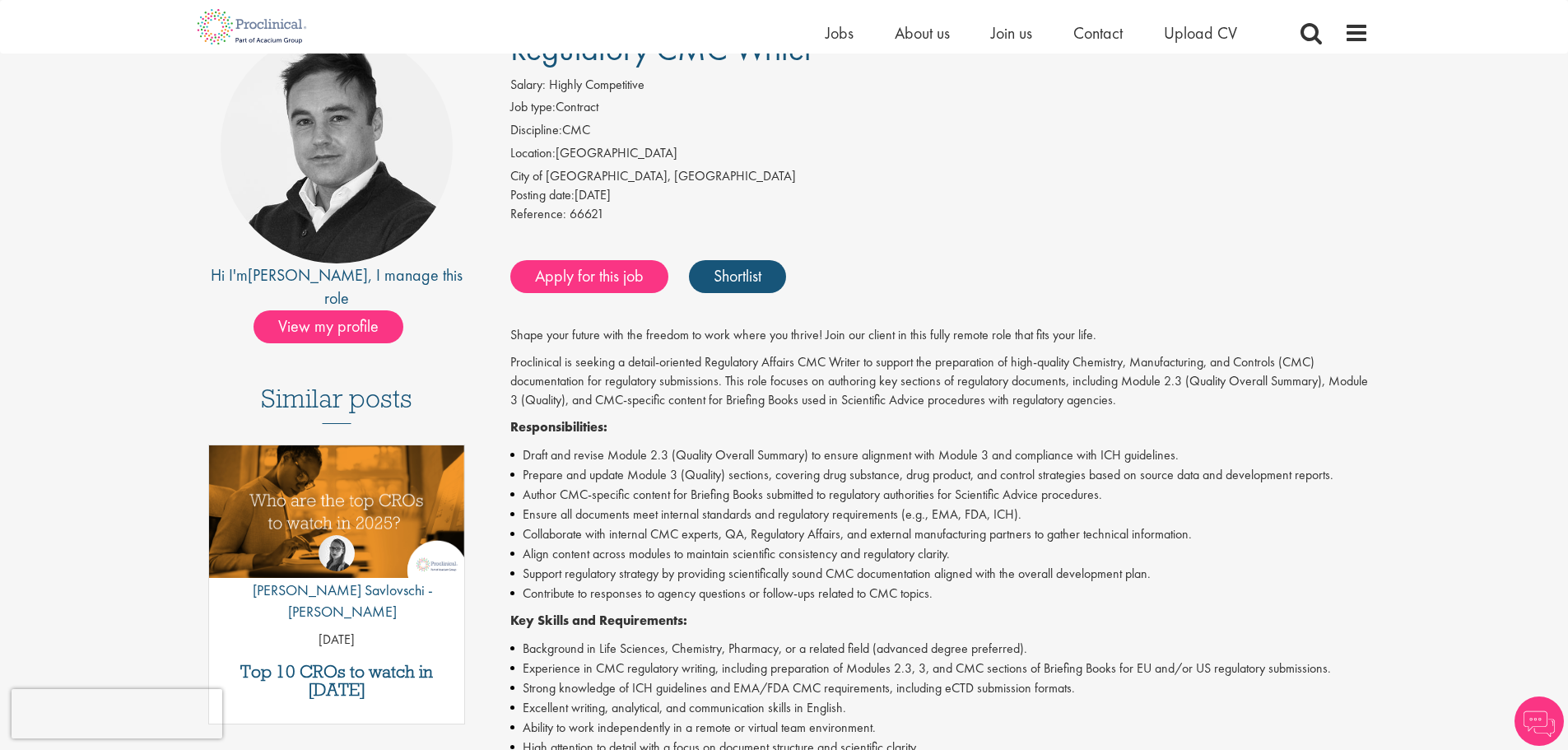
scroll to position [164, 0]
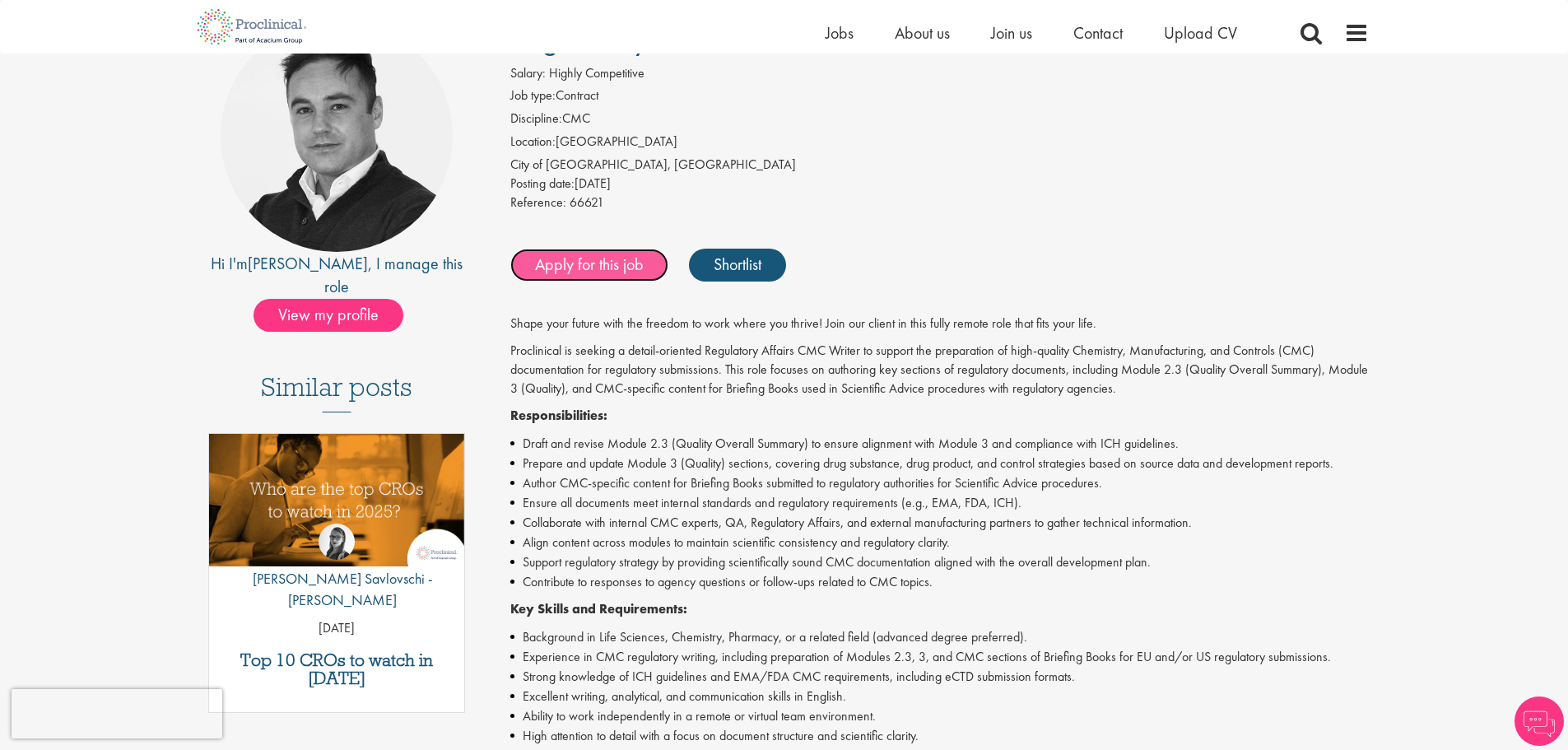
click at [582, 269] on link "Apply for this job" at bounding box center [589, 265] width 158 height 33
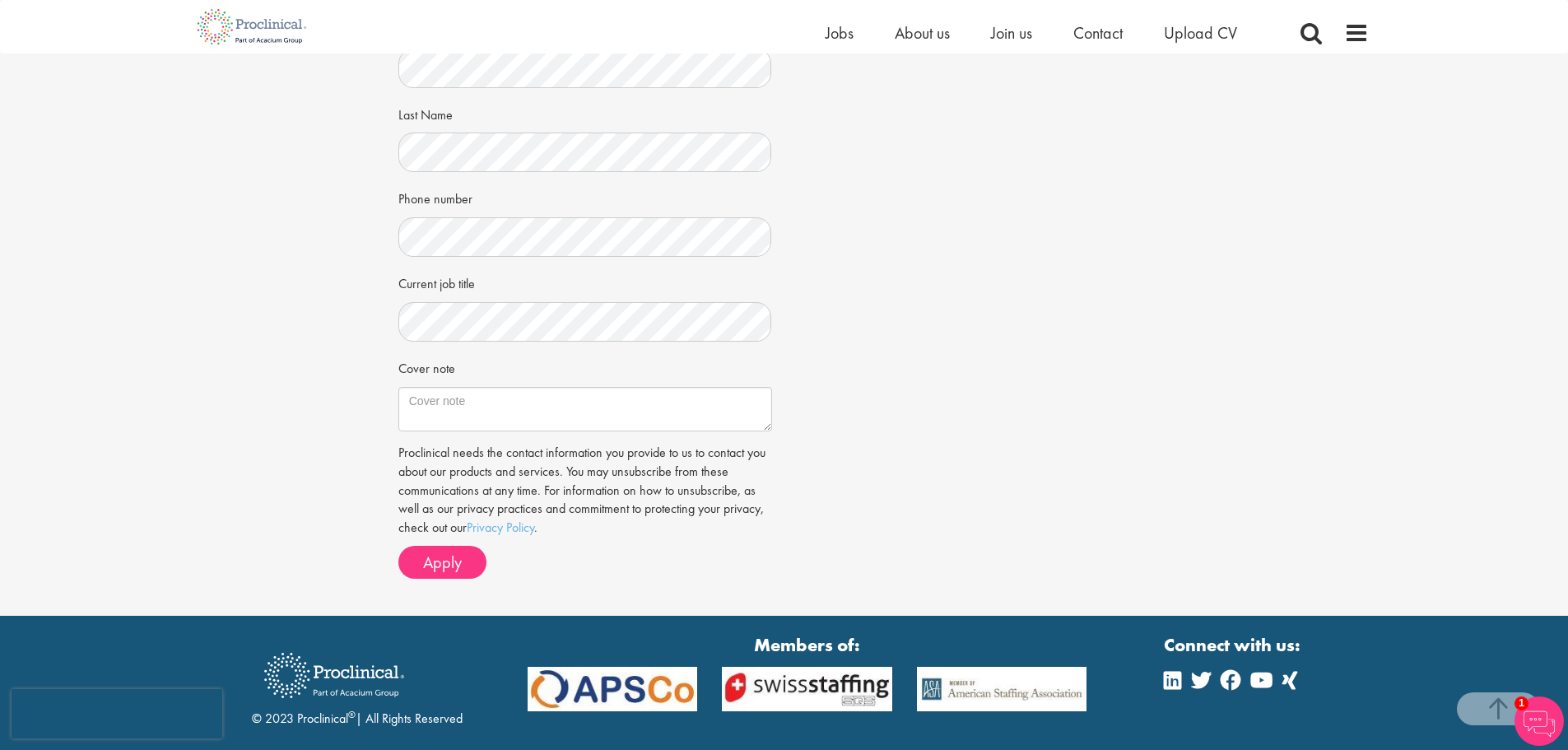
scroll to position [574, 0]
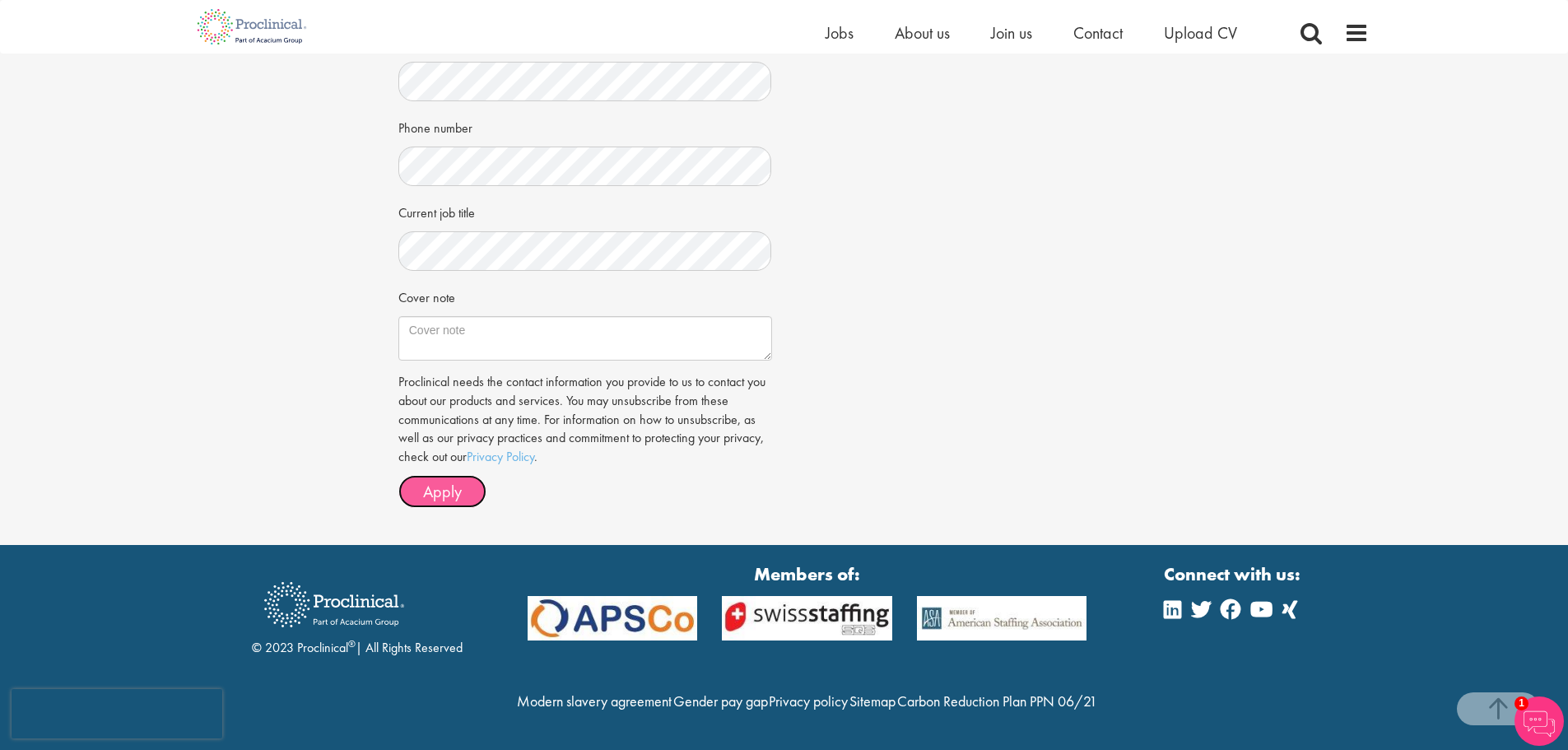
drag, startPoint x: 414, startPoint y: 450, endPoint x: 453, endPoint y: 453, distance: 39.1
click at [422, 475] on button "Apply" at bounding box center [443, 491] width 88 height 33
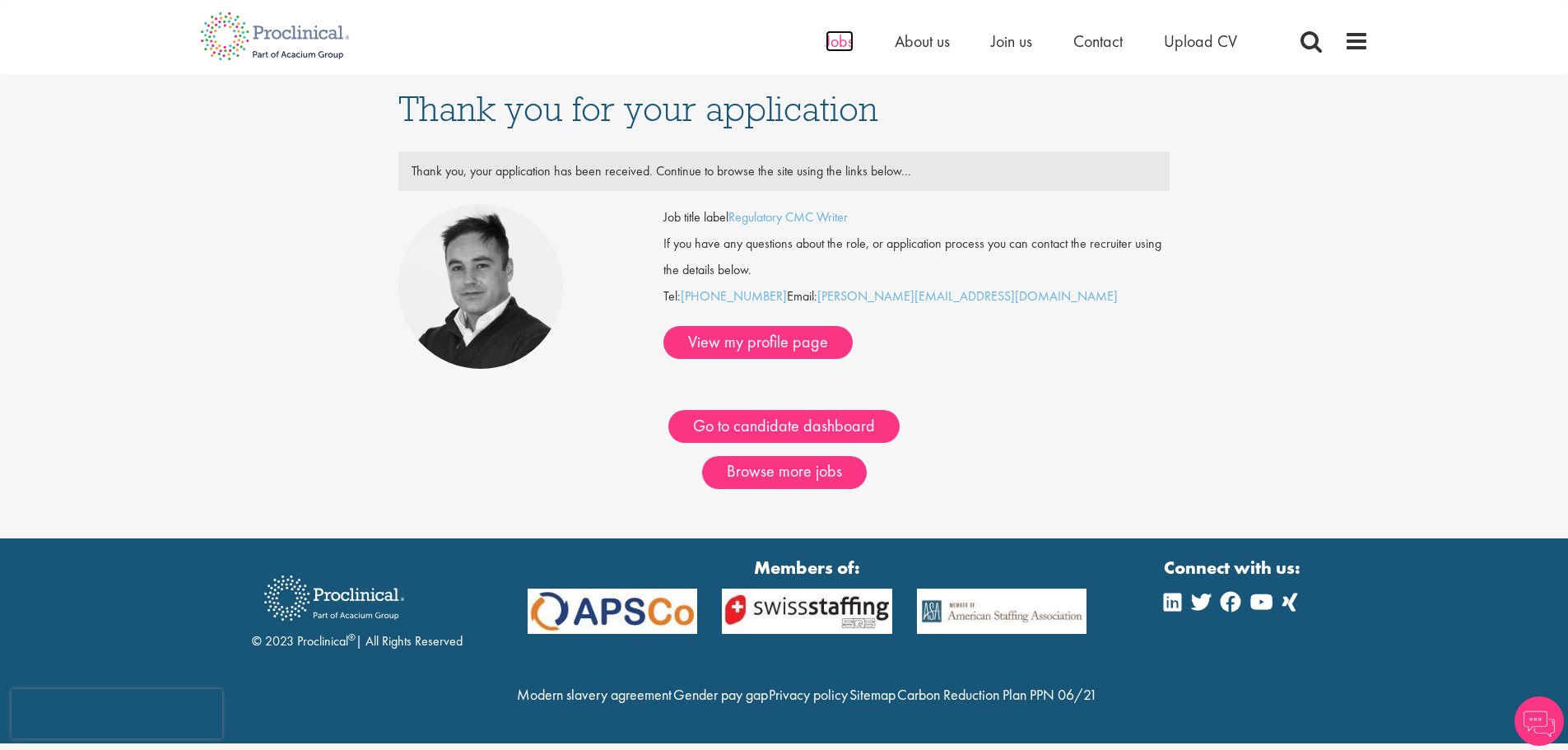
click at [830, 44] on span "Jobs" at bounding box center [840, 41] width 28 height 22
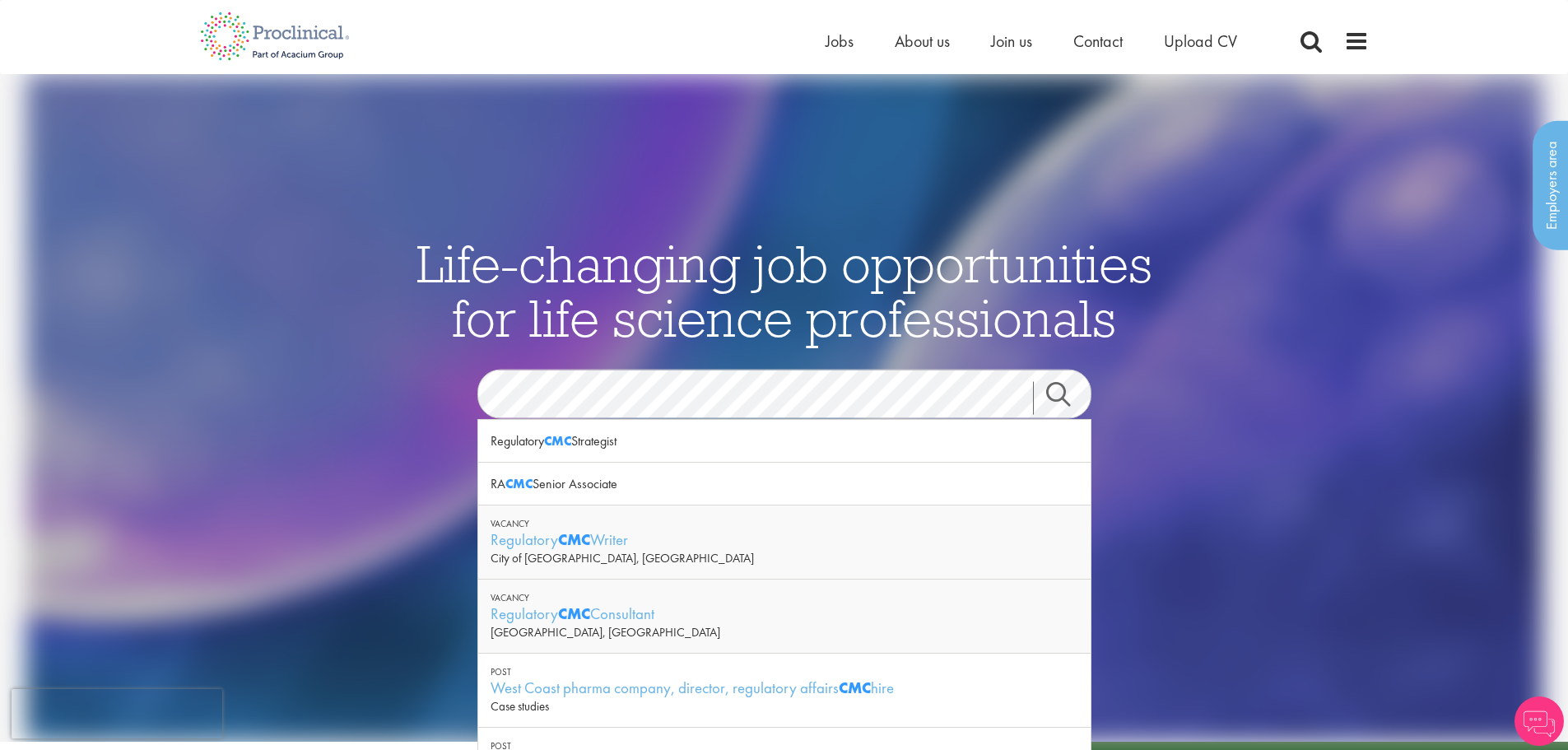
click at [1057, 395] on link "Search" at bounding box center [1069, 399] width 71 height 33
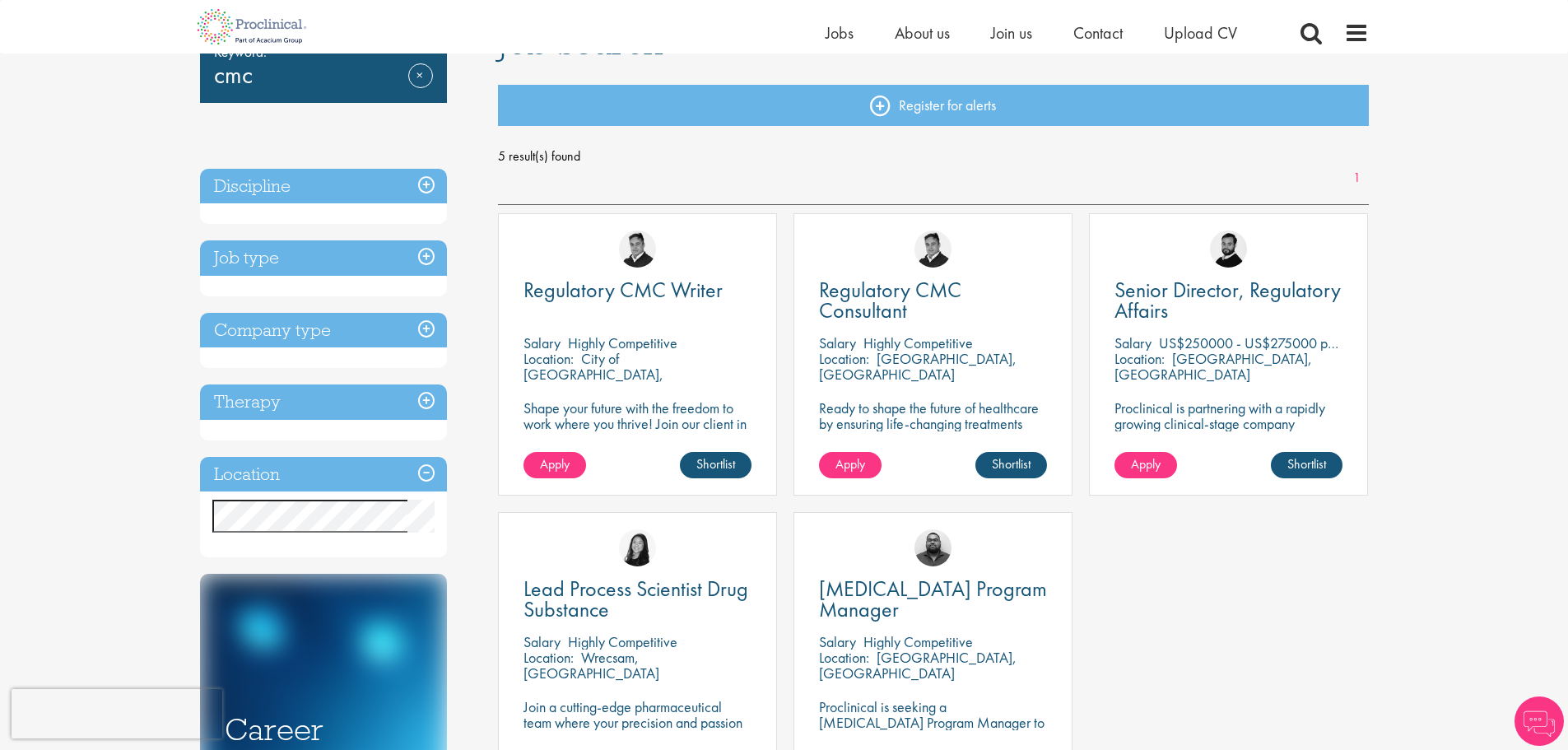
scroll to position [247, 0]
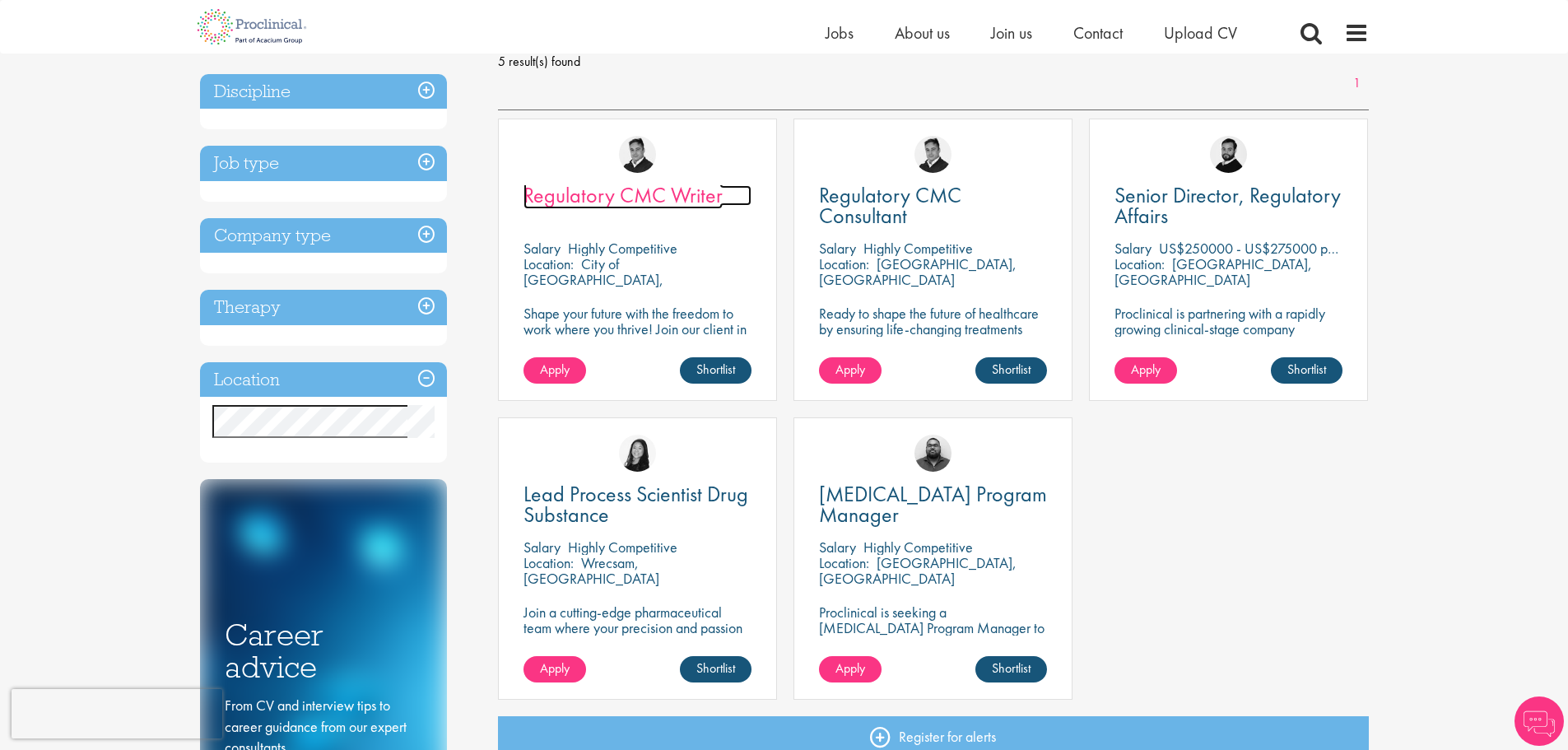
click at [643, 200] on span "Regulatory CMC Writer" at bounding box center [623, 195] width 199 height 28
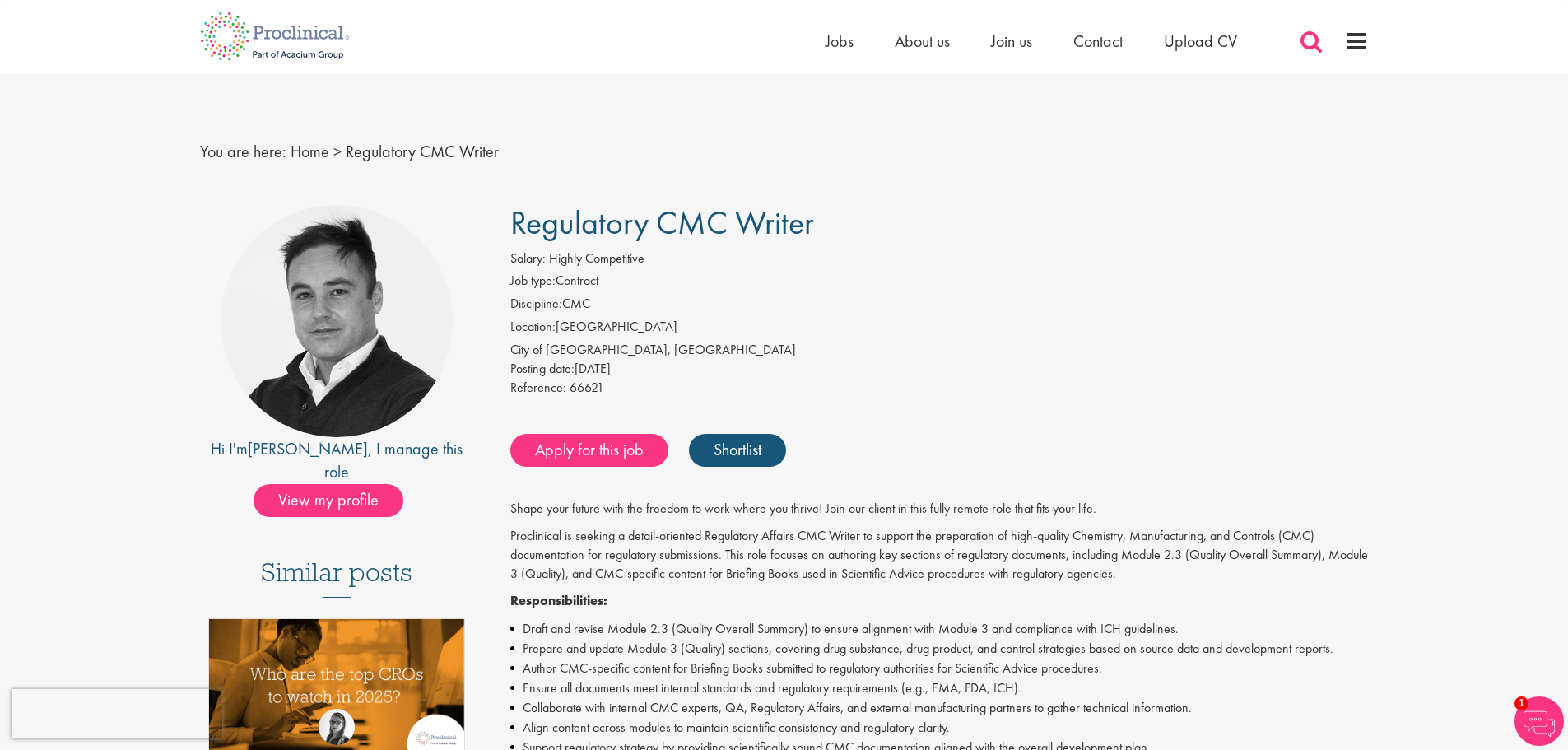
click at [1311, 39] on span at bounding box center [1311, 41] width 25 height 25
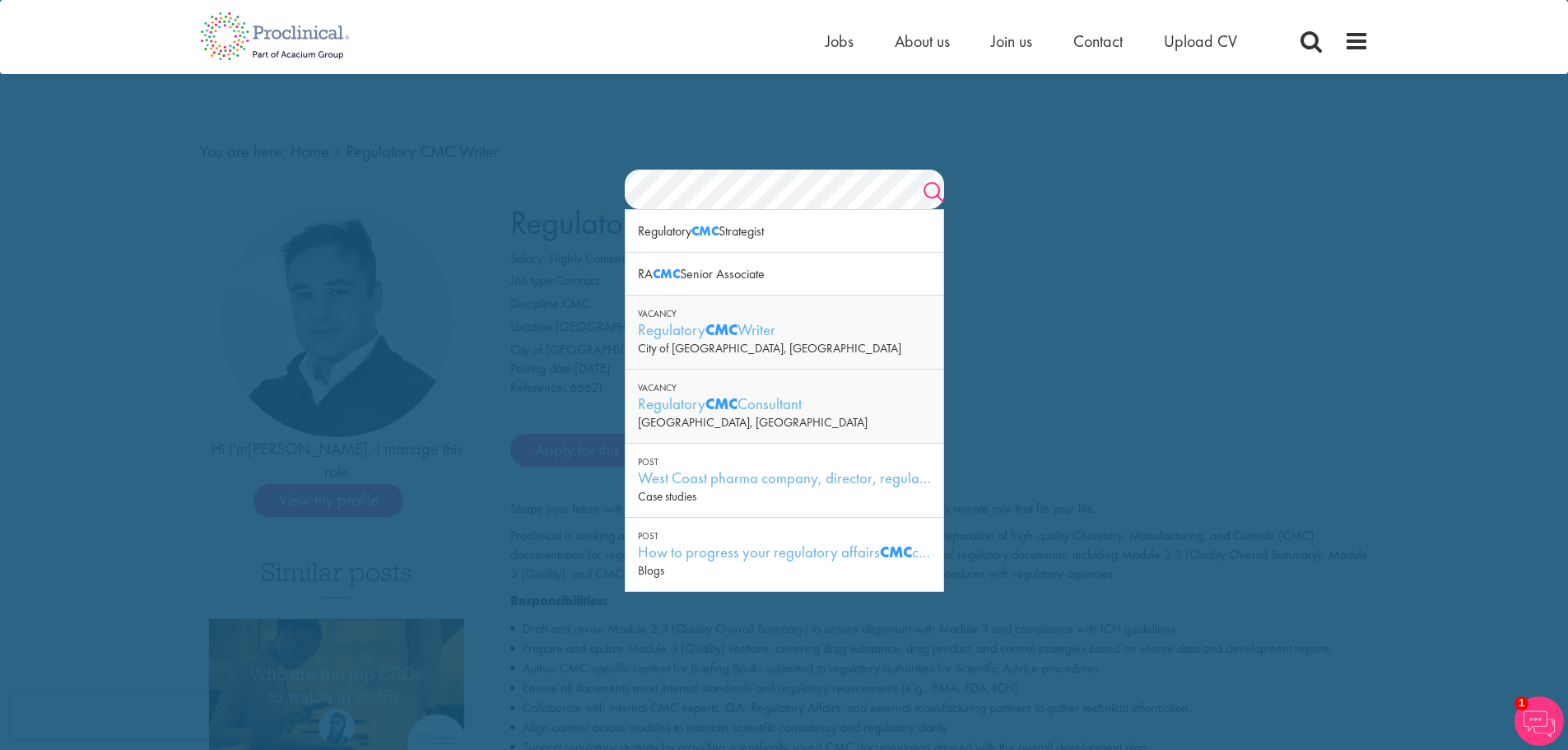
click at [933, 189] on link "Search" at bounding box center [934, 195] width 21 height 33
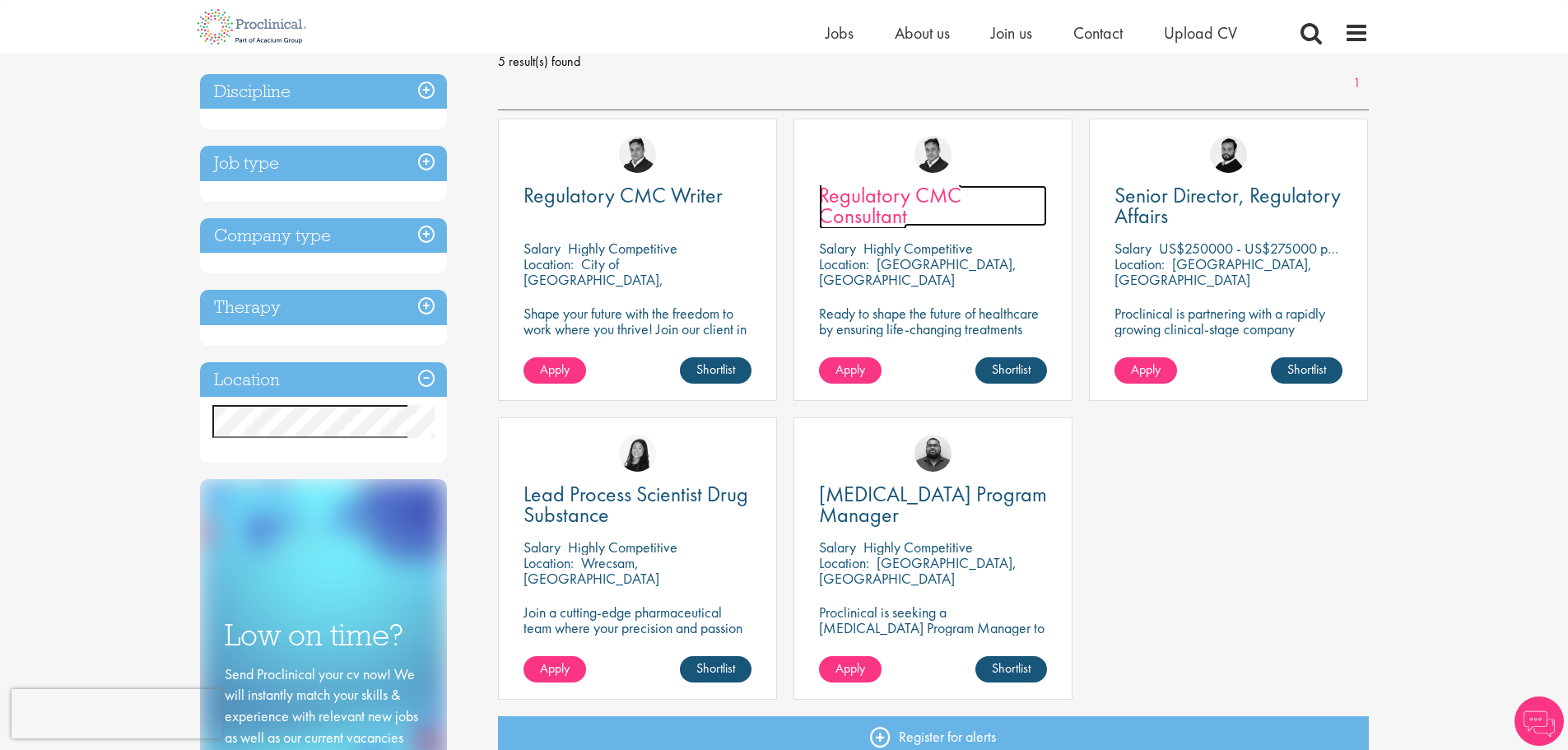
click at [871, 201] on span "Regulatory CMC Consultant" at bounding box center [890, 205] width 143 height 48
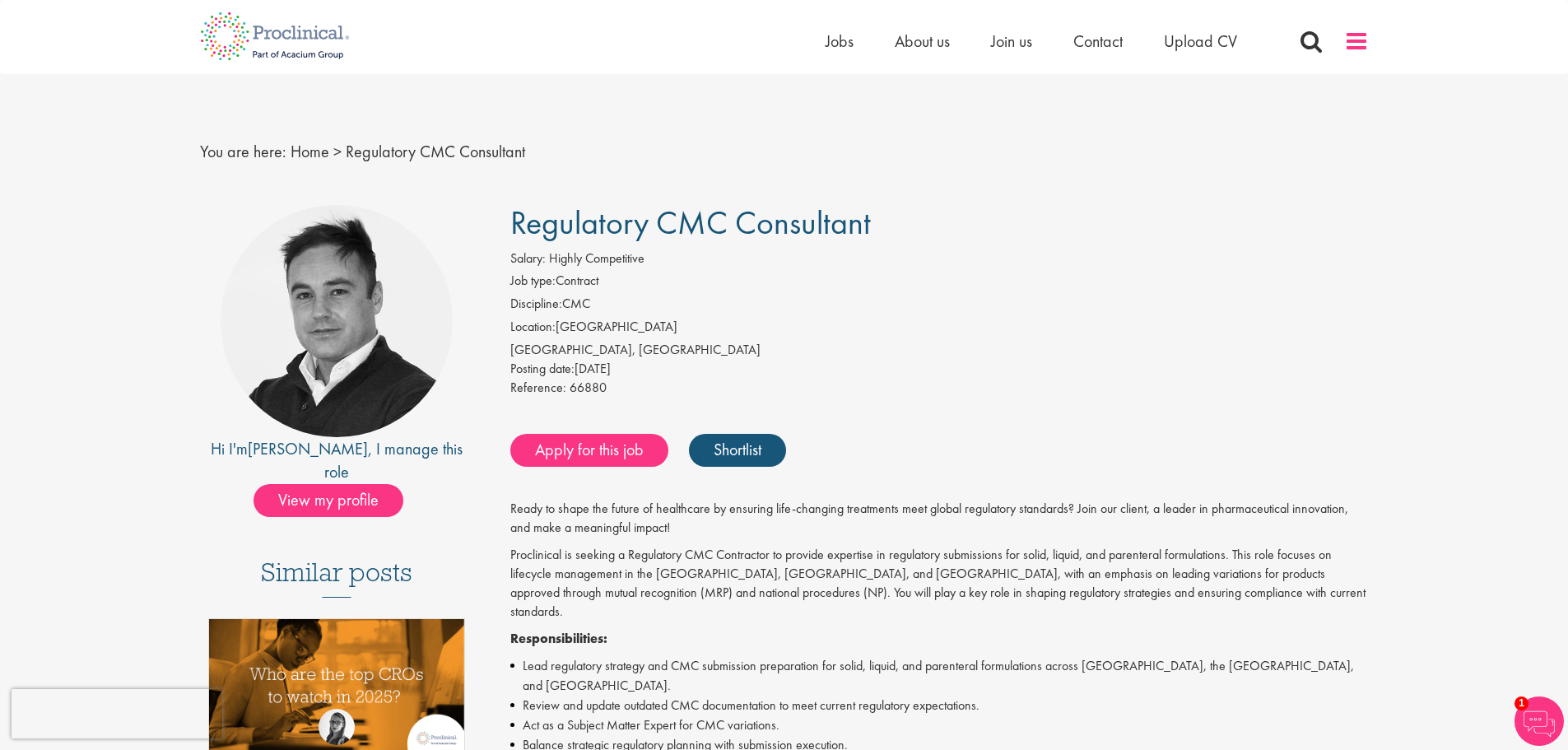
click at [1357, 33] on span at bounding box center [1356, 41] width 25 height 25
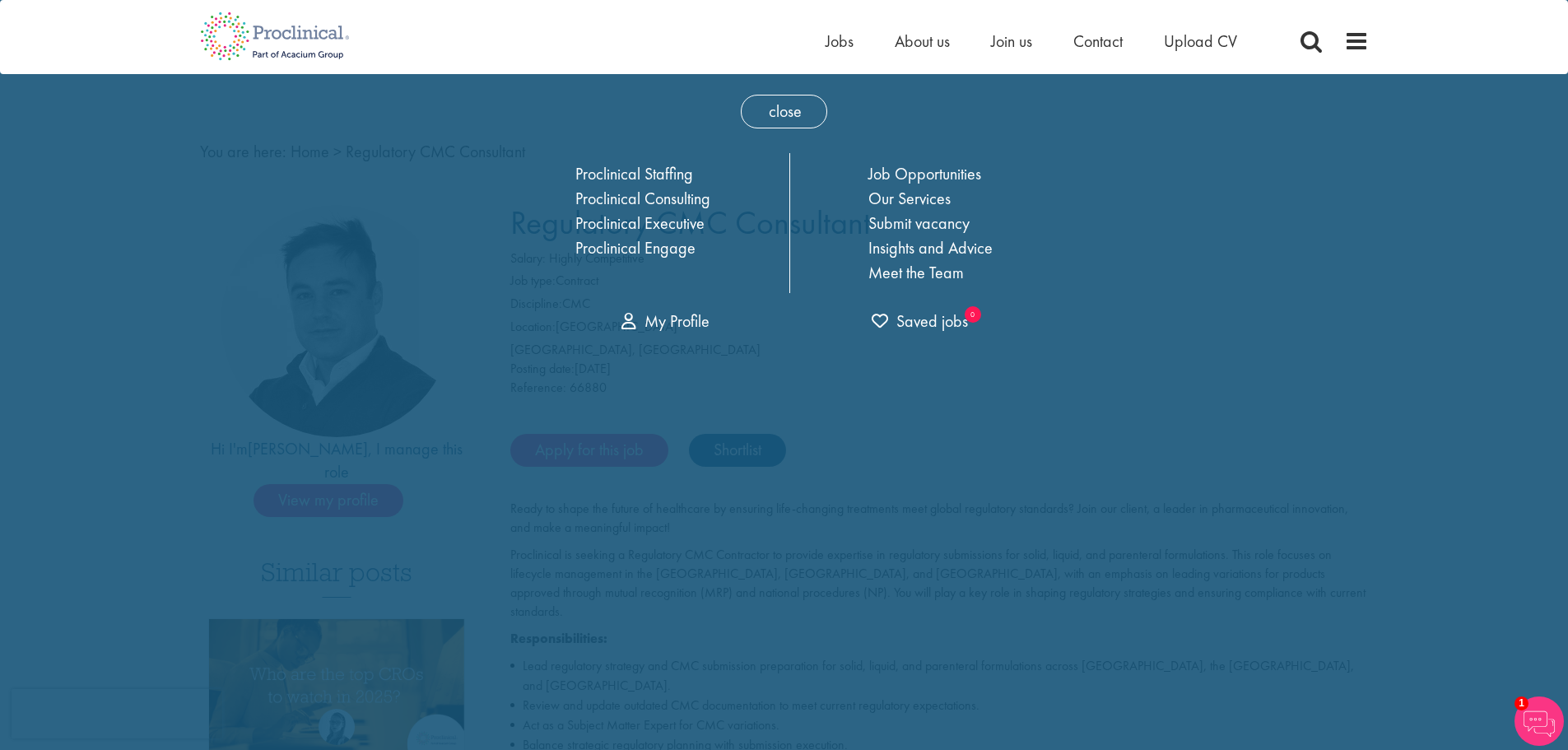
click at [687, 318] on link "My Profile" at bounding box center [666, 321] width 88 height 22
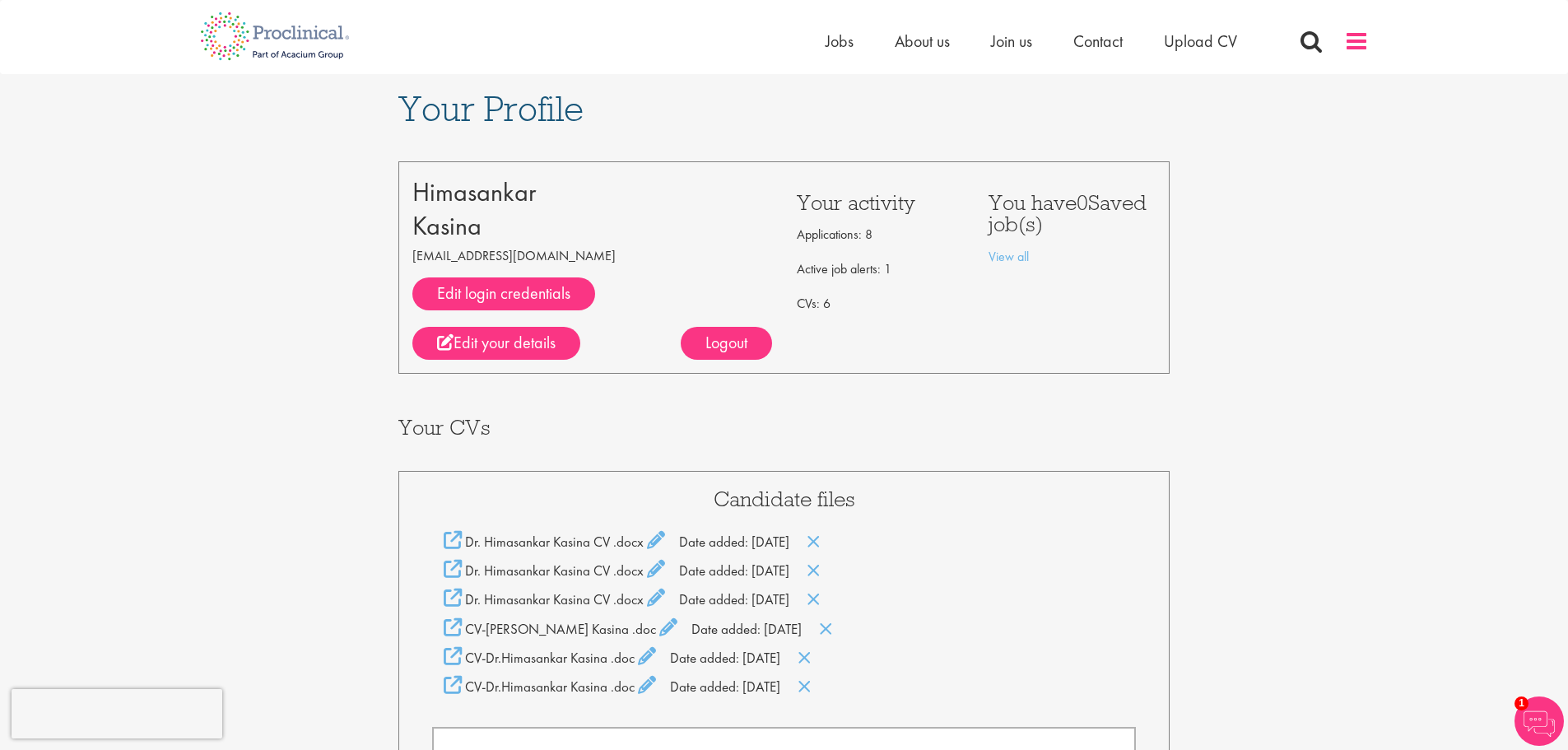
click at [1352, 41] on span at bounding box center [1356, 41] width 25 height 25
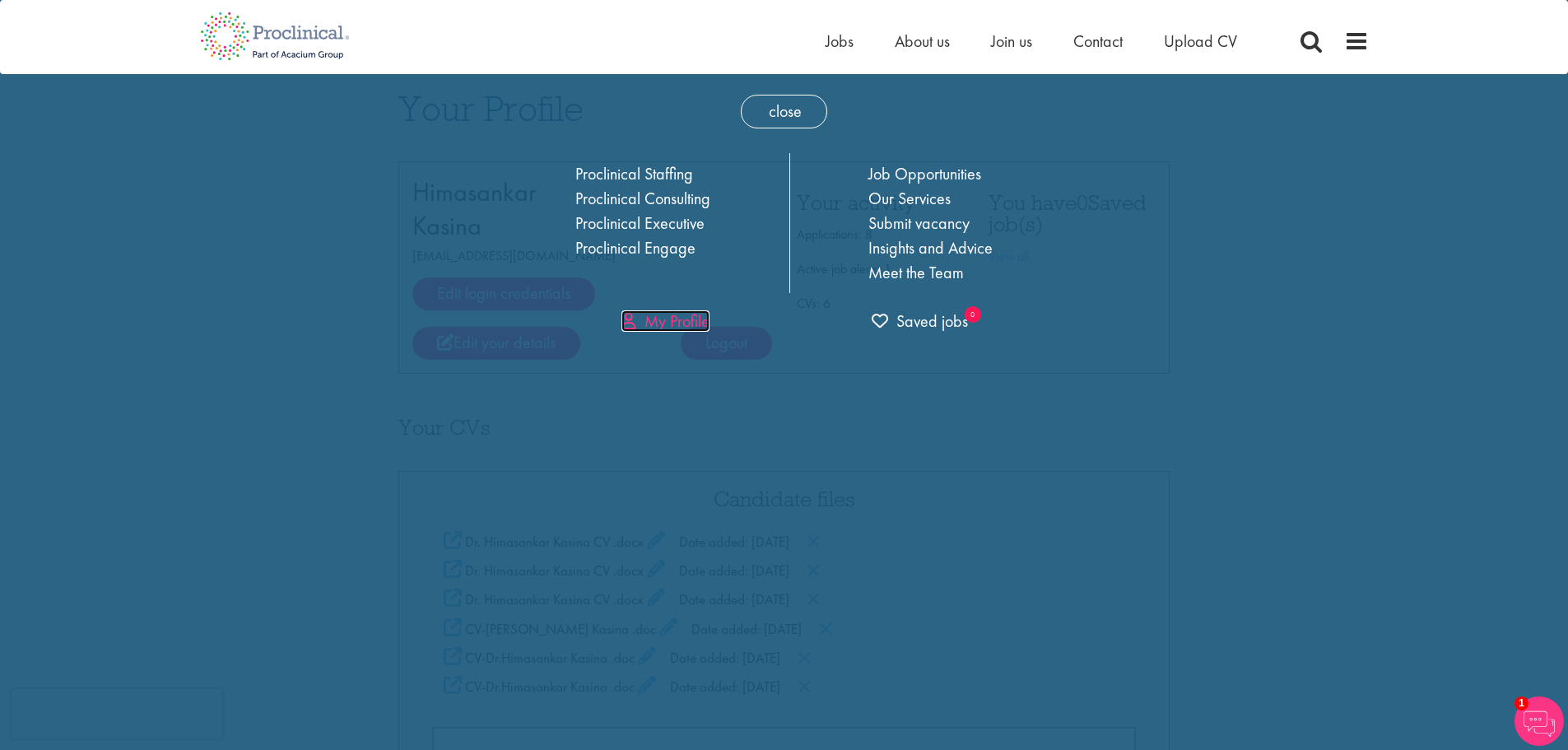
click at [679, 321] on link "My Profile" at bounding box center [666, 321] width 88 height 22
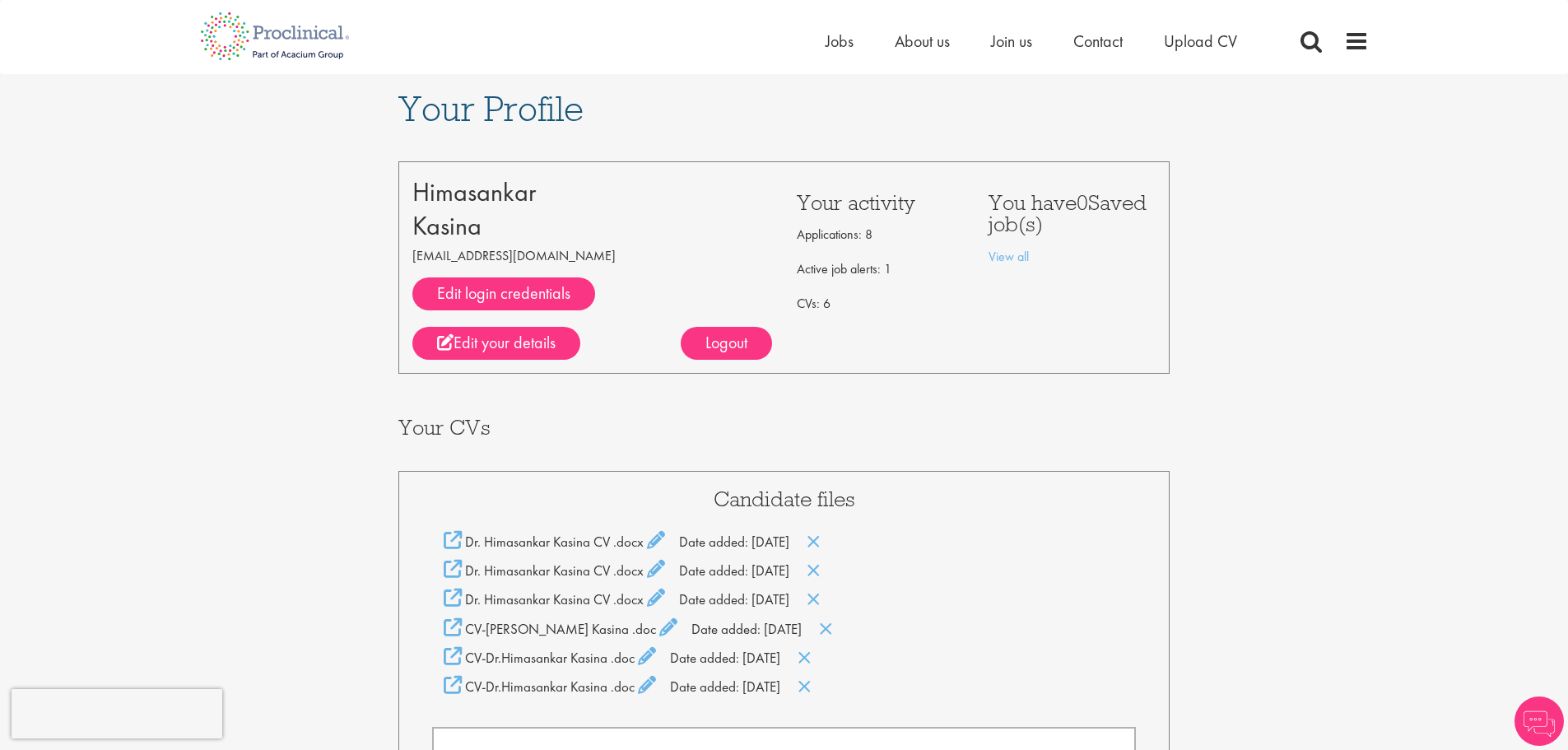
click at [736, 344] on div "Logout" at bounding box center [726, 343] width 92 height 33
